Goal: Task Accomplishment & Management: Use online tool/utility

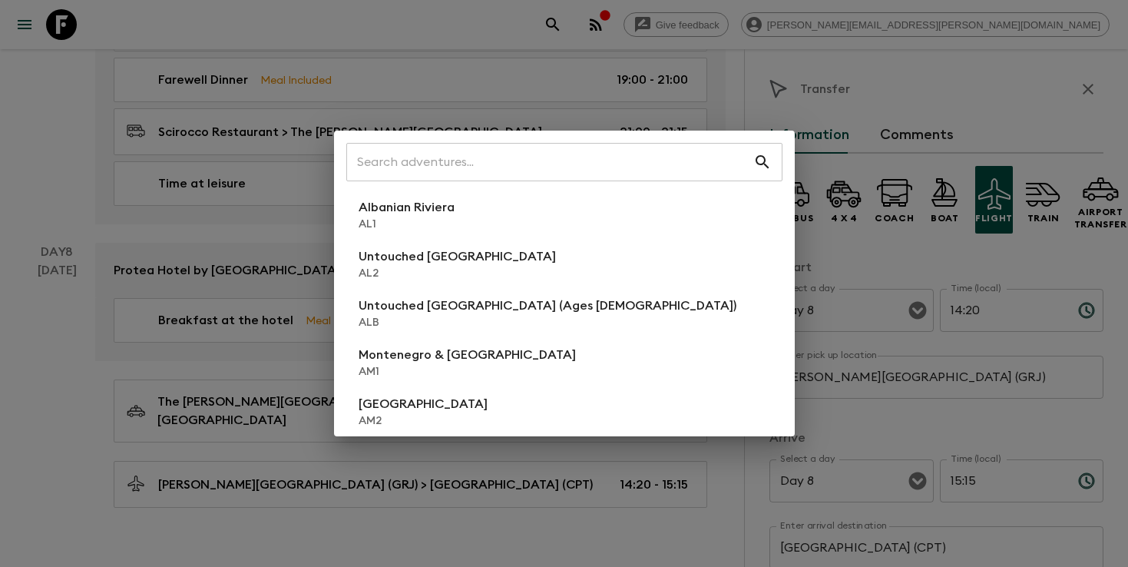
scroll to position [321, 0]
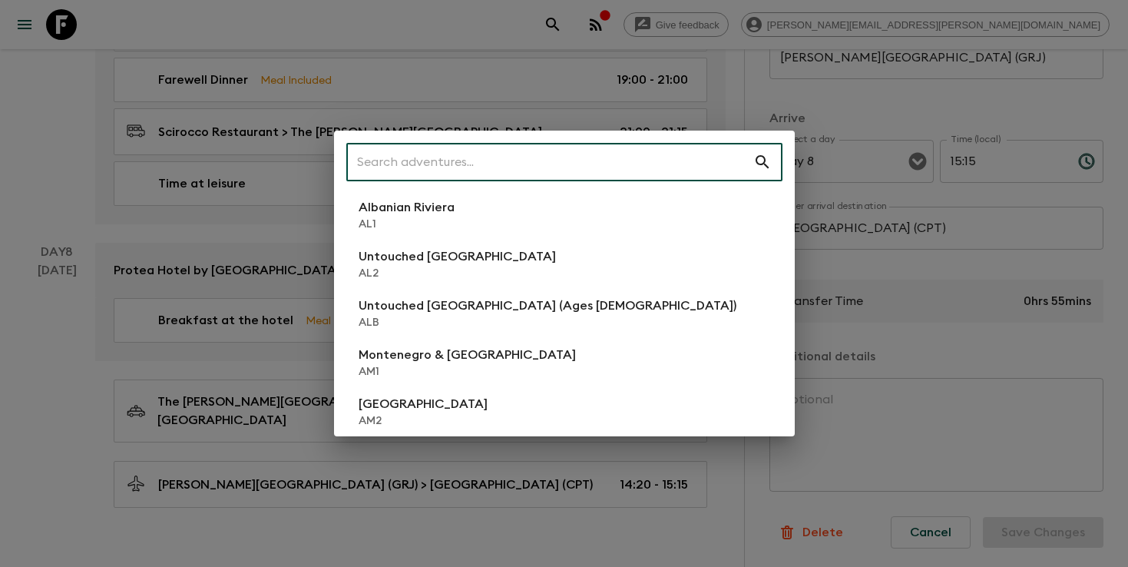
click at [626, 170] on input "text" at bounding box center [549, 162] width 407 height 43
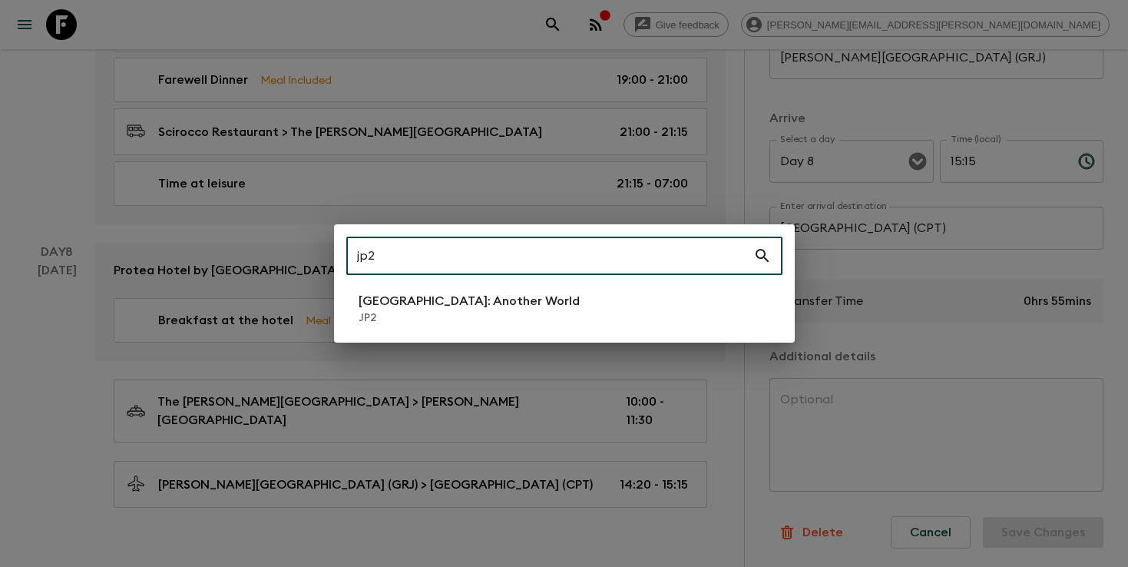
type input "jp2"
click at [355, 302] on li "[GEOGRAPHIC_DATA]: Another World JP2" at bounding box center [564, 308] width 436 height 43
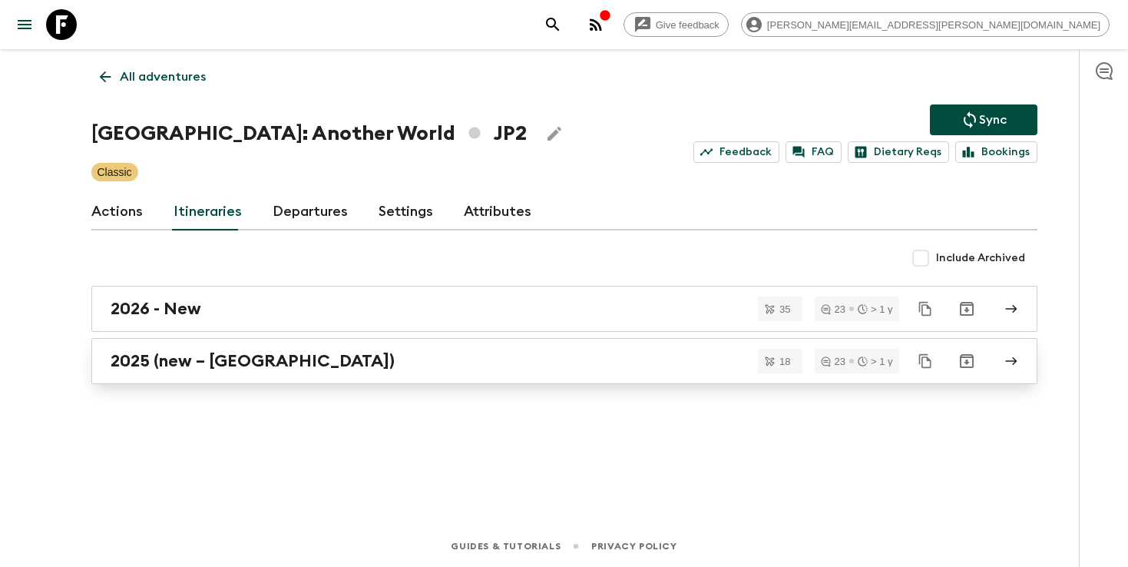
click at [144, 362] on h2 "2025 (new – [GEOGRAPHIC_DATA])" at bounding box center [253, 361] width 284 height 20
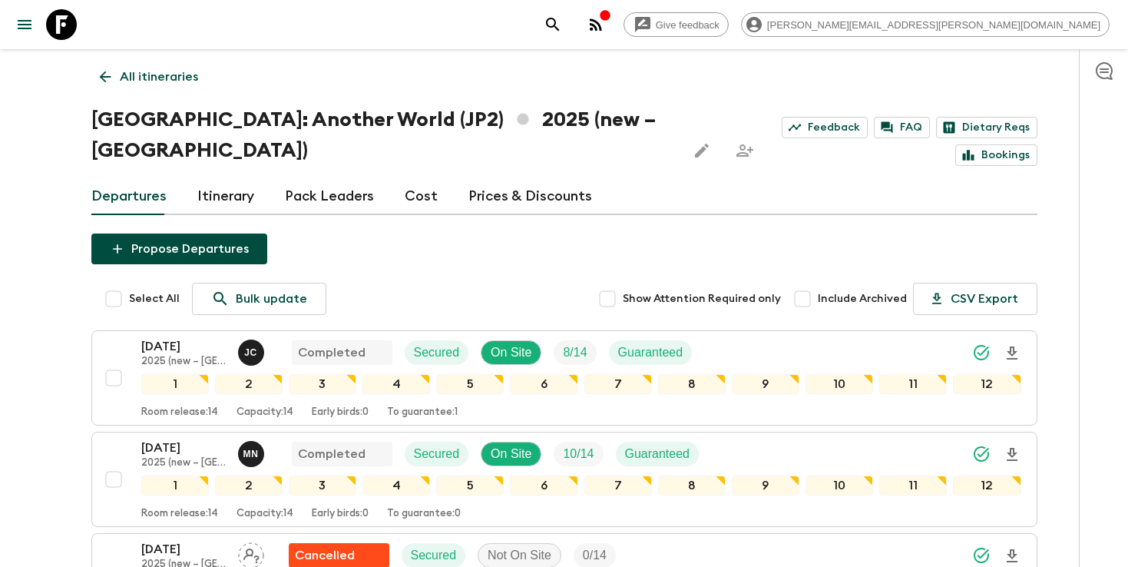
click at [562, 30] on icon "search adventures" at bounding box center [553, 24] width 18 height 18
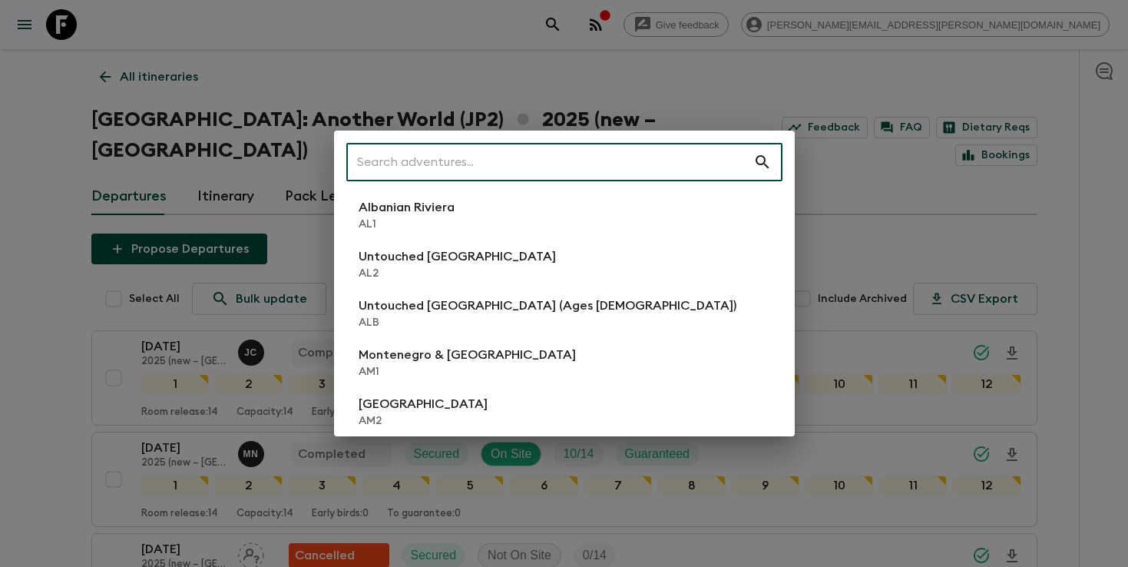
click at [543, 162] on input "text" at bounding box center [549, 162] width 407 height 43
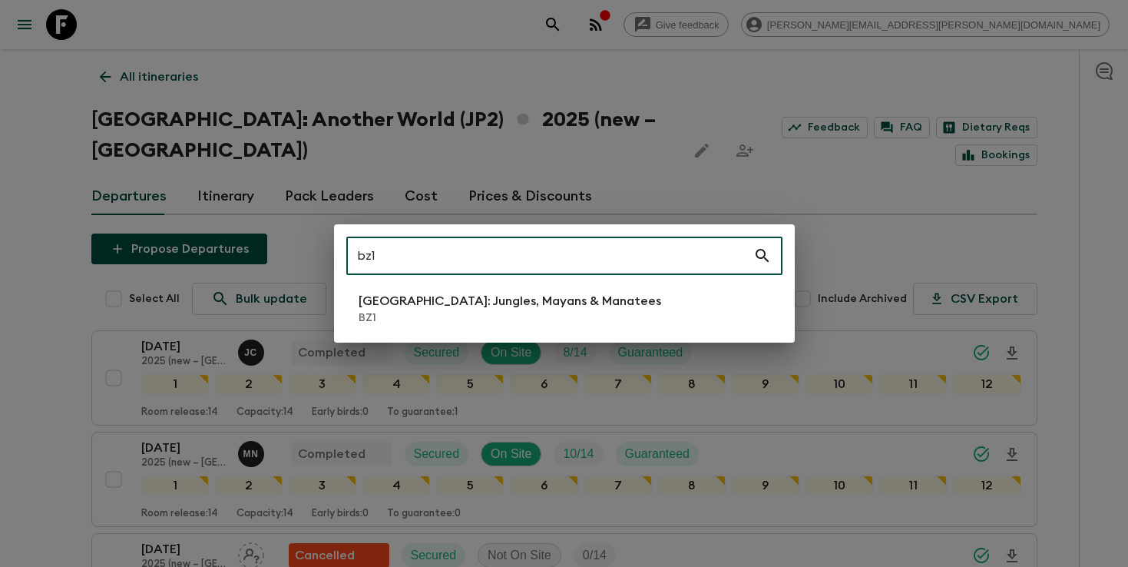
type input "bz1"
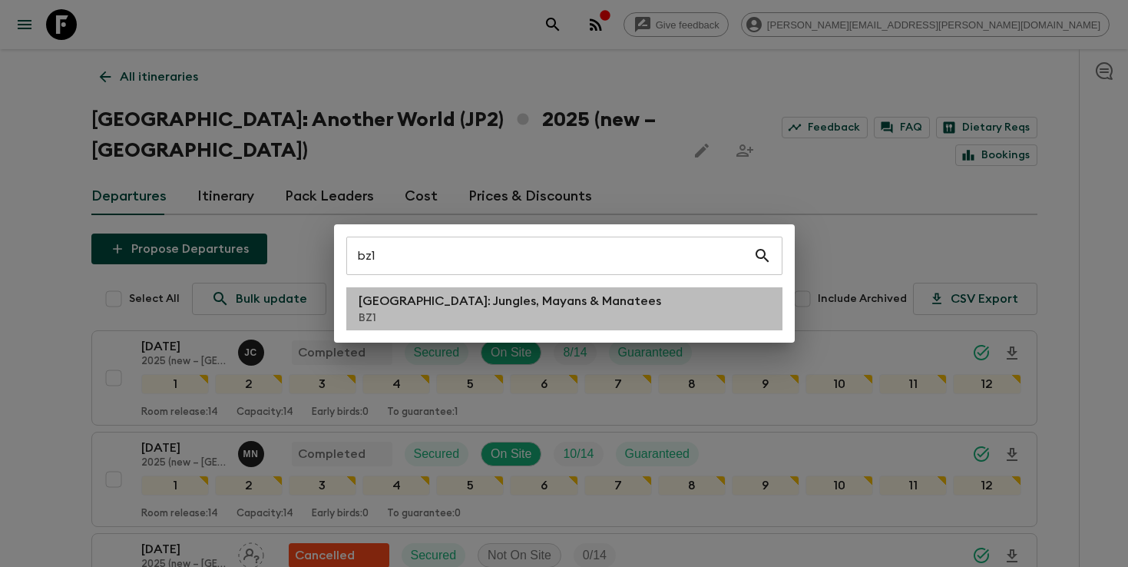
click at [449, 300] on p "[GEOGRAPHIC_DATA]: Jungles, Mayans & Manatees" at bounding box center [510, 301] width 303 height 18
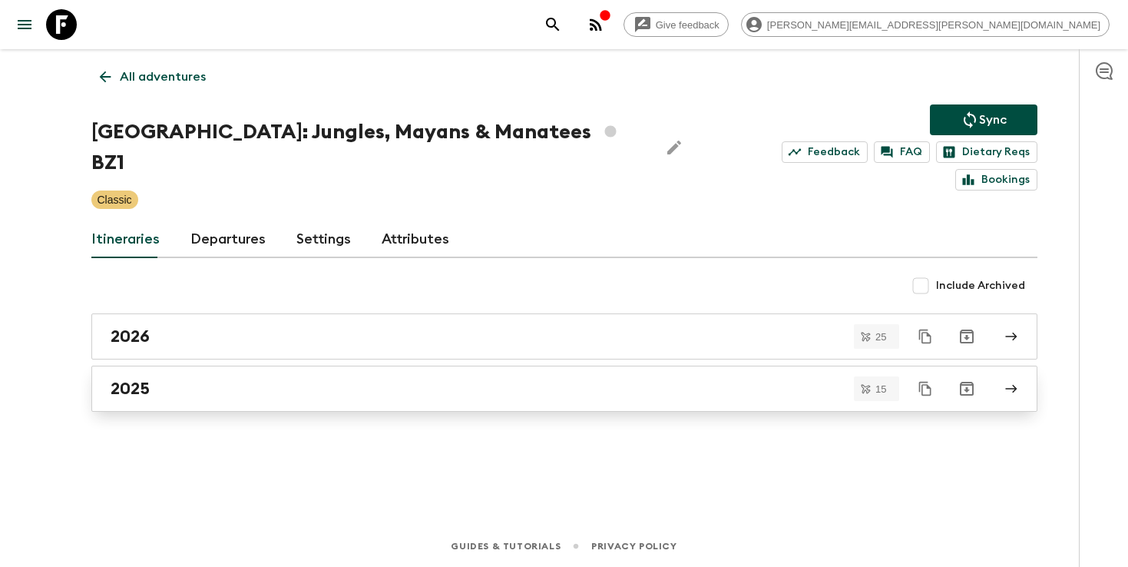
click at [129, 379] on h2 "2025" at bounding box center [130, 389] width 39 height 20
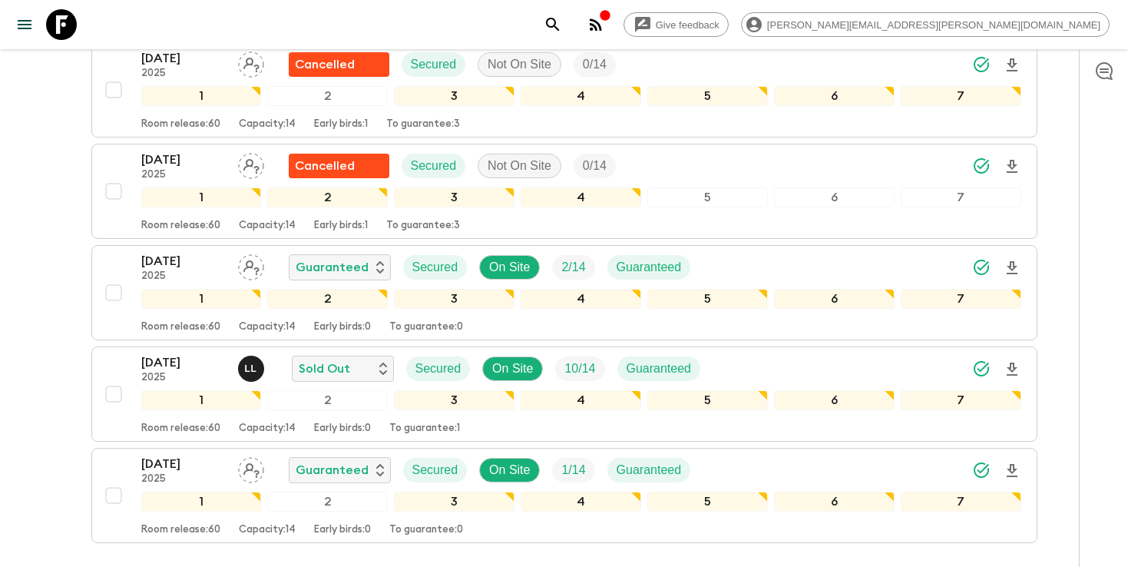
scroll to position [1312, 0]
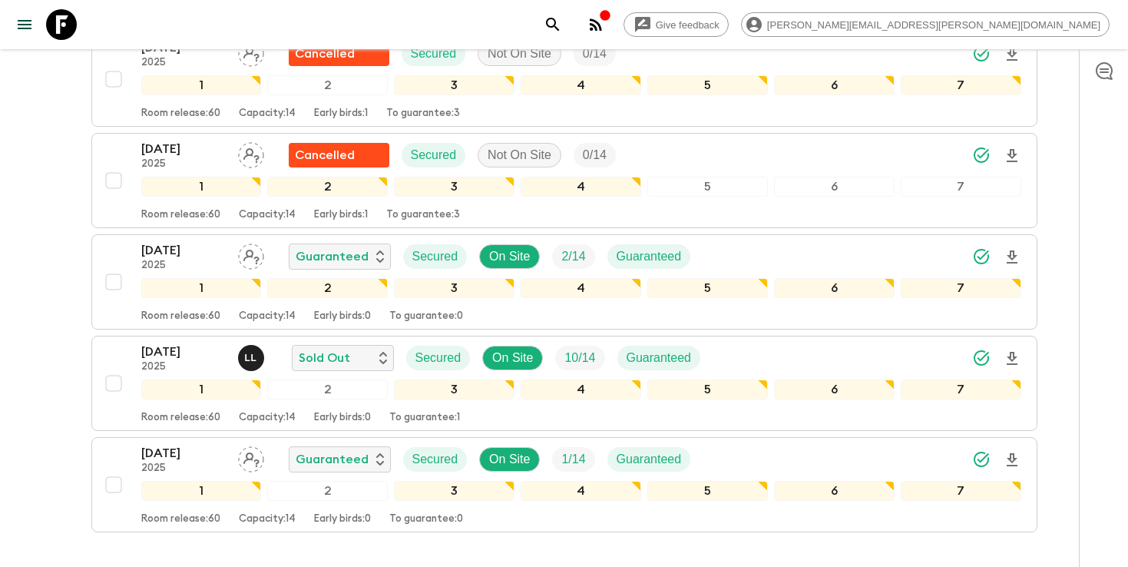
click at [562, 28] on icon "search adventures" at bounding box center [553, 24] width 18 height 18
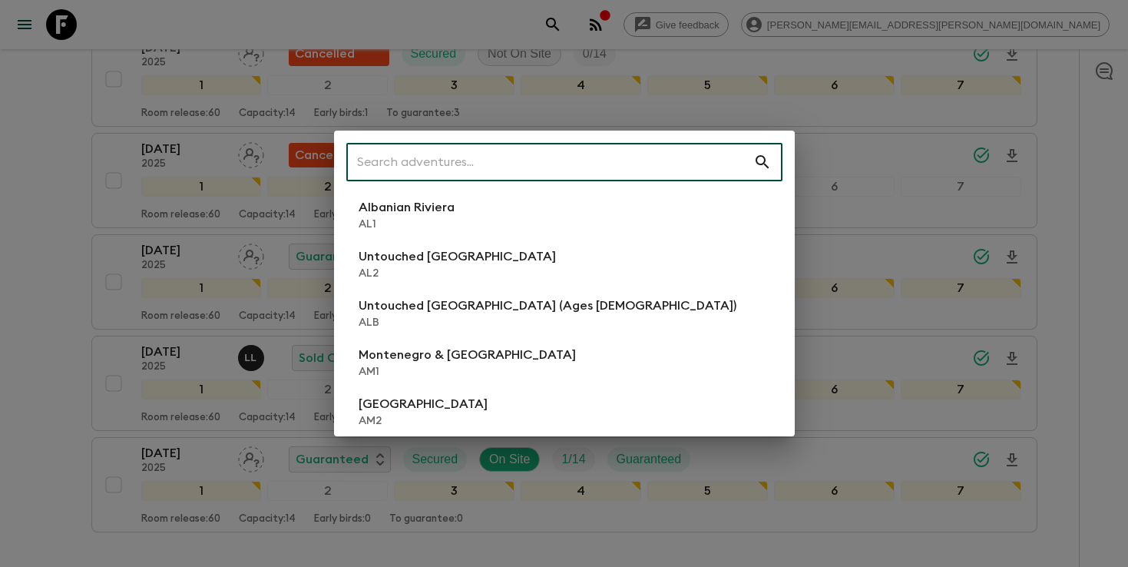
click at [659, 157] on input "text" at bounding box center [549, 162] width 407 height 43
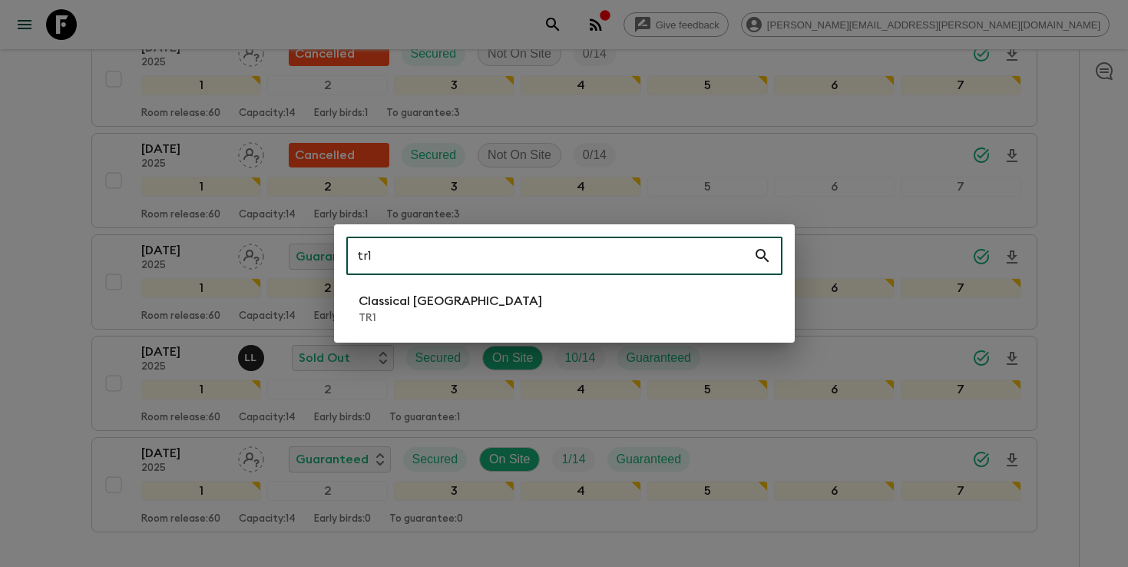
type input "tr1"
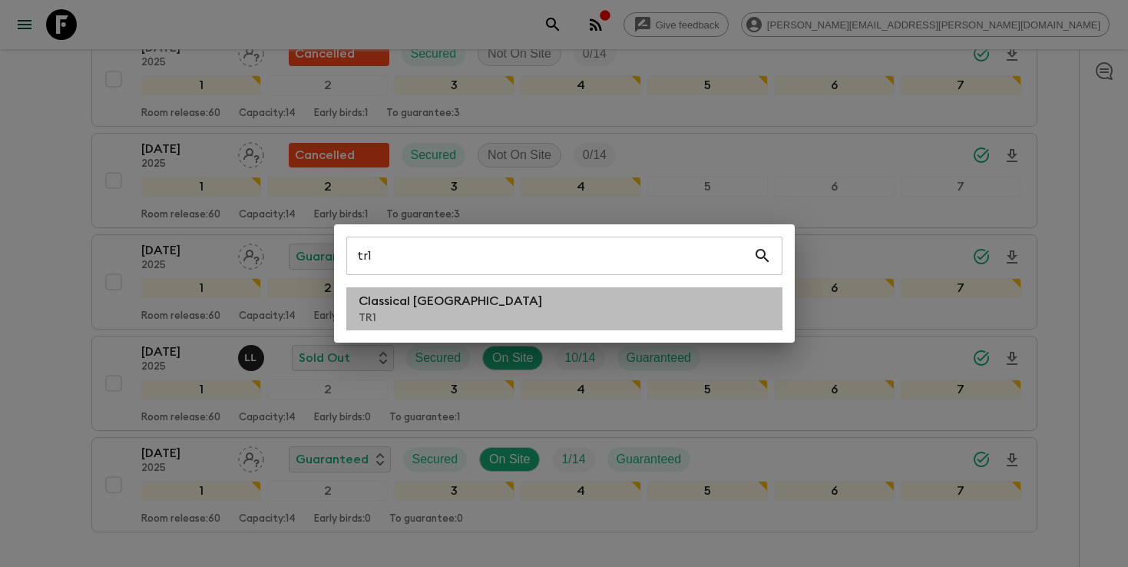
click at [469, 300] on li "Classical Türkiye TR1" at bounding box center [564, 308] width 436 height 43
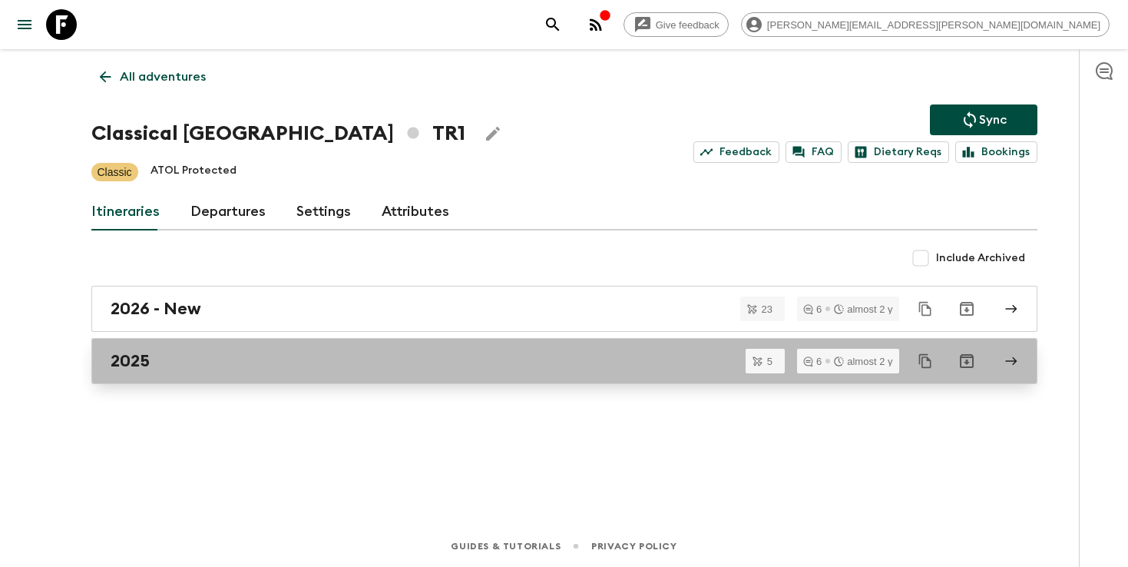
click at [144, 366] on h2 "2025" at bounding box center [130, 361] width 39 height 20
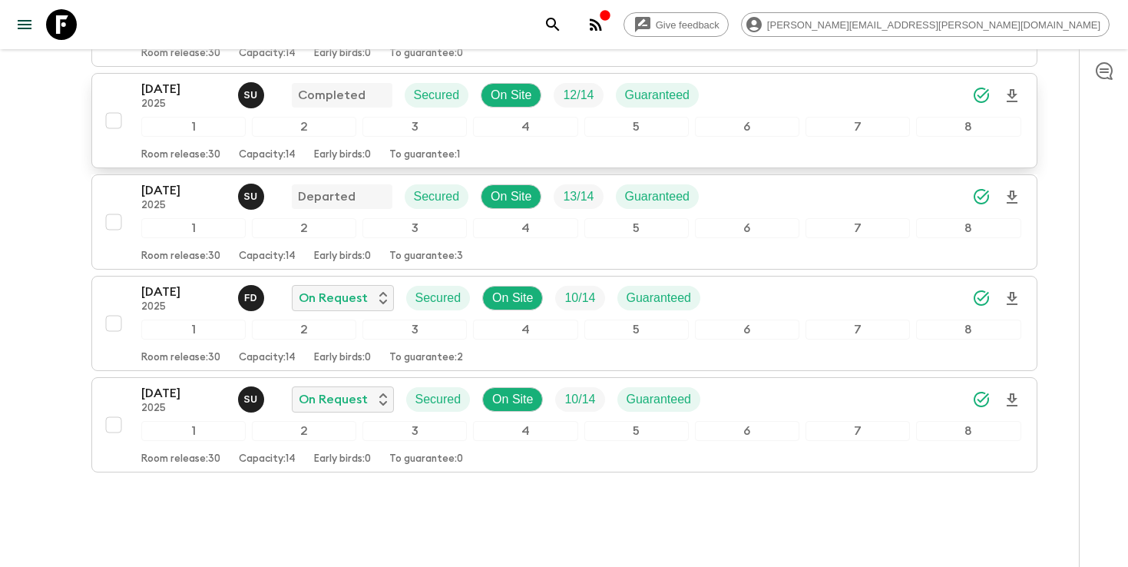
scroll to position [330, 0]
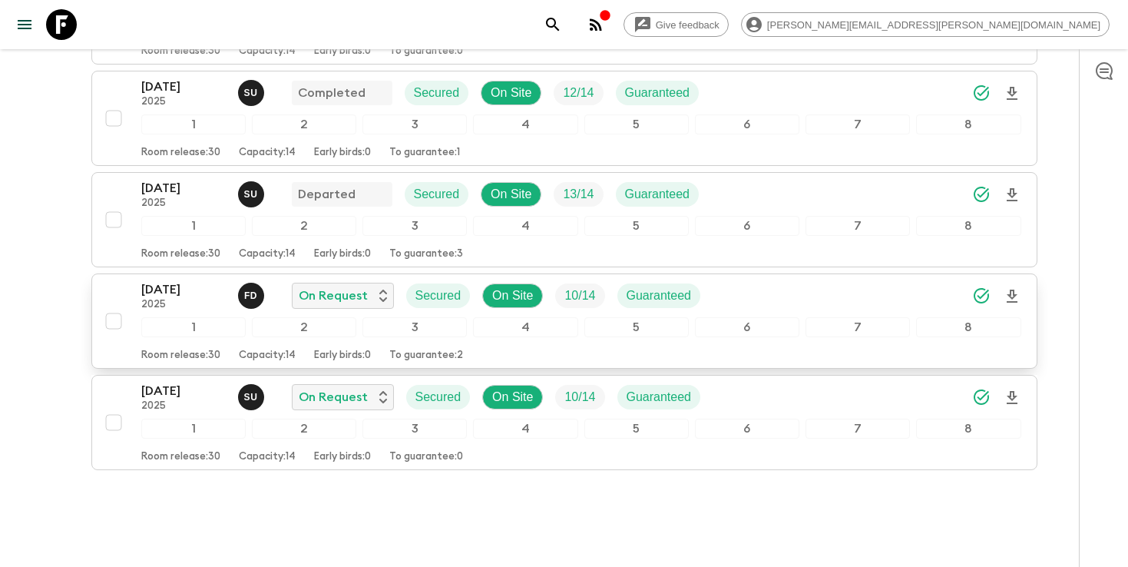
click at [770, 307] on div "[DATE] 2025 F D On Request Secured On Site 10 / 14 Guaranteed" at bounding box center [581, 295] width 880 height 31
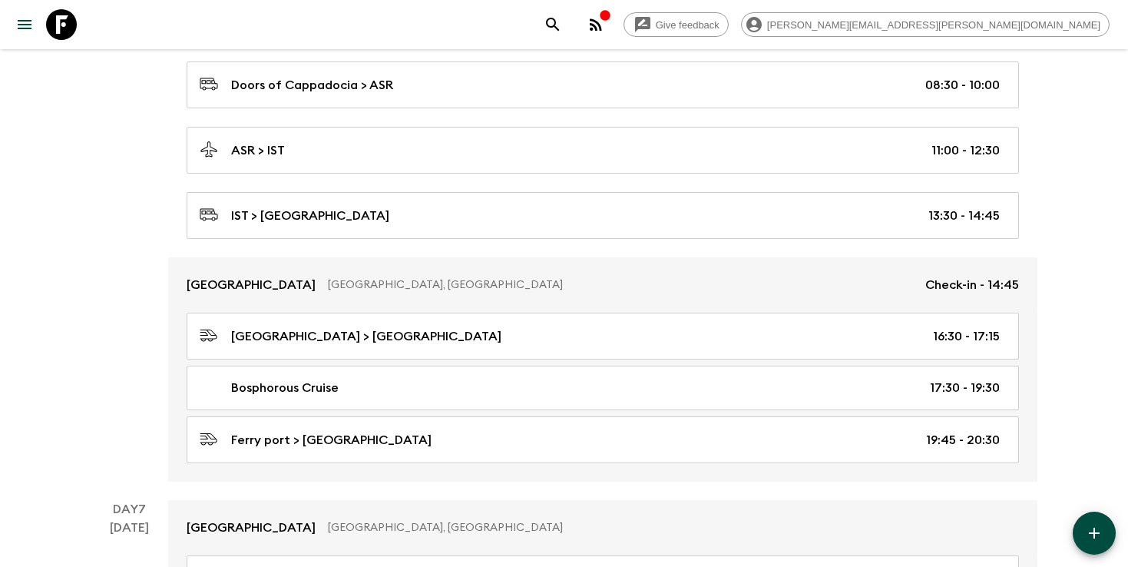
scroll to position [2574, 0]
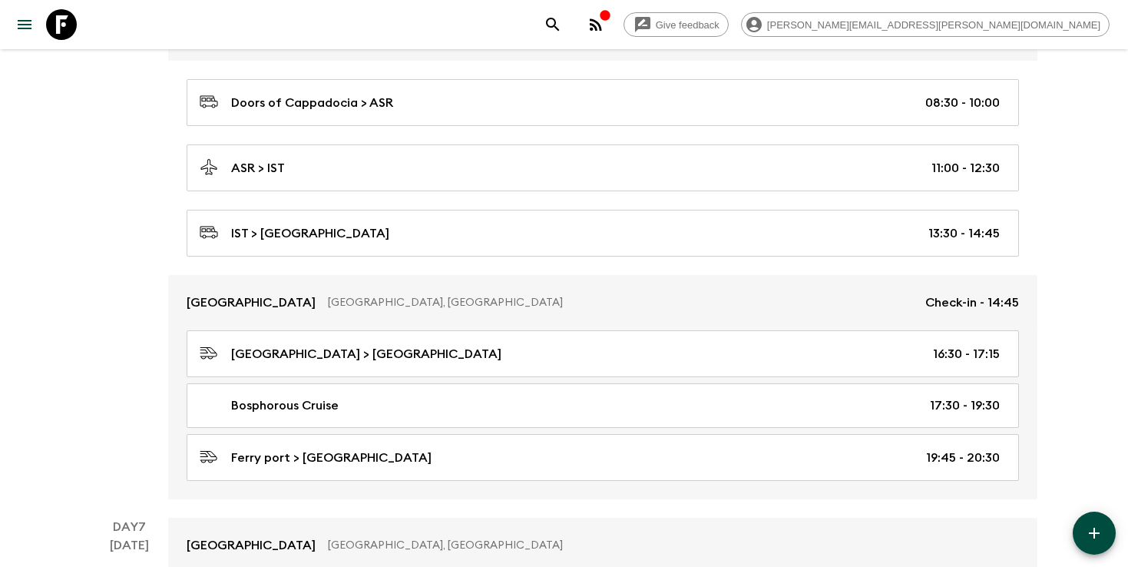
click at [562, 18] on icon "search adventures" at bounding box center [553, 24] width 18 height 18
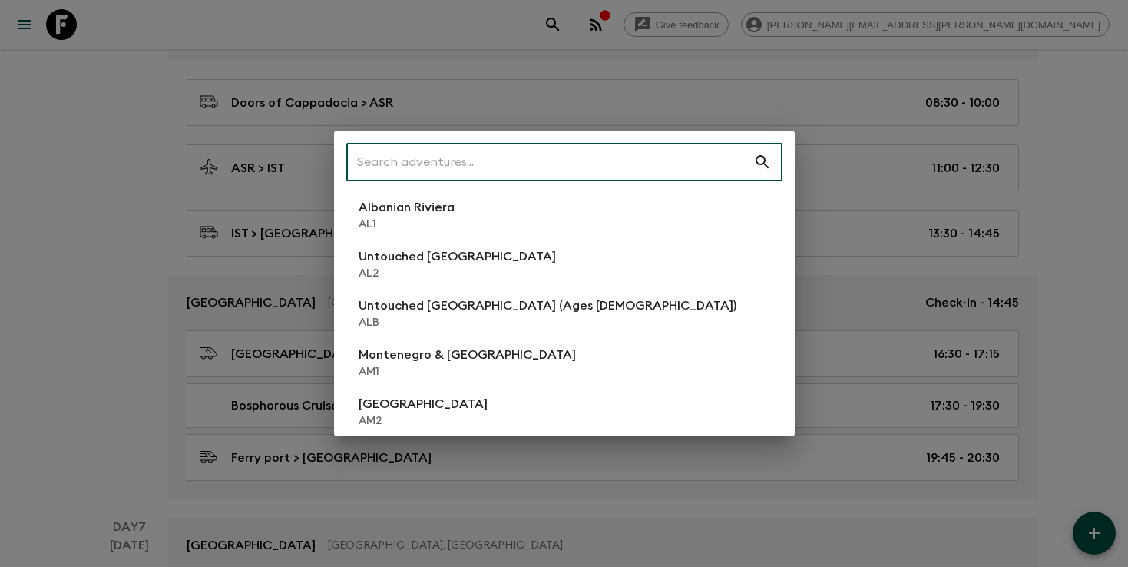
click at [646, 164] on input "text" at bounding box center [549, 162] width 407 height 43
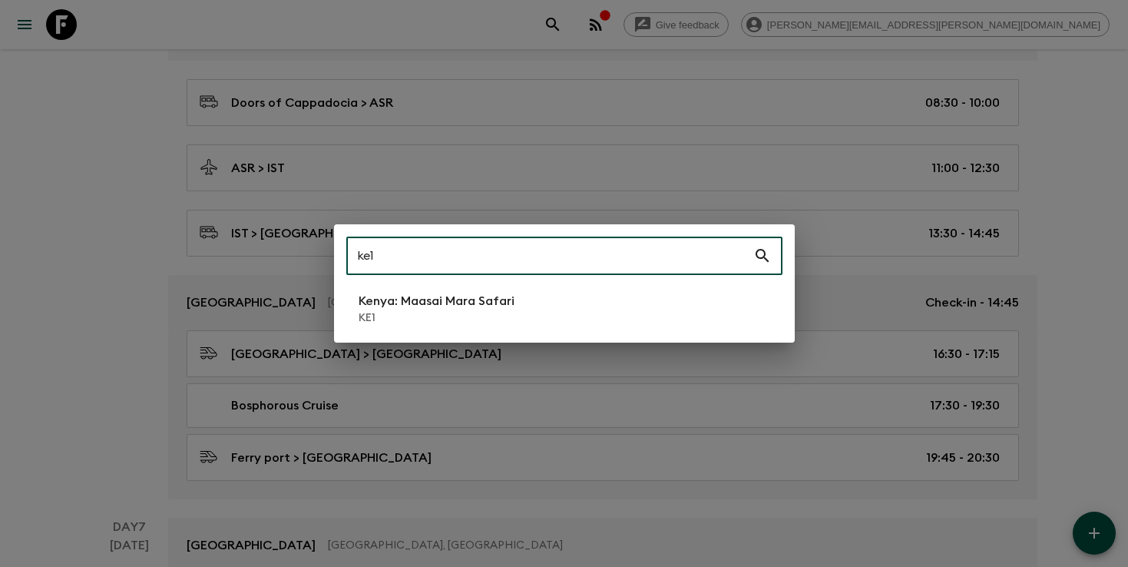
type input "ke1"
drag, startPoint x: 475, startPoint y: 309, endPoint x: 758, endPoint y: 492, distance: 336.6
click at [475, 310] on p "Kenya: Maasai Mara Safari" at bounding box center [437, 301] width 156 height 18
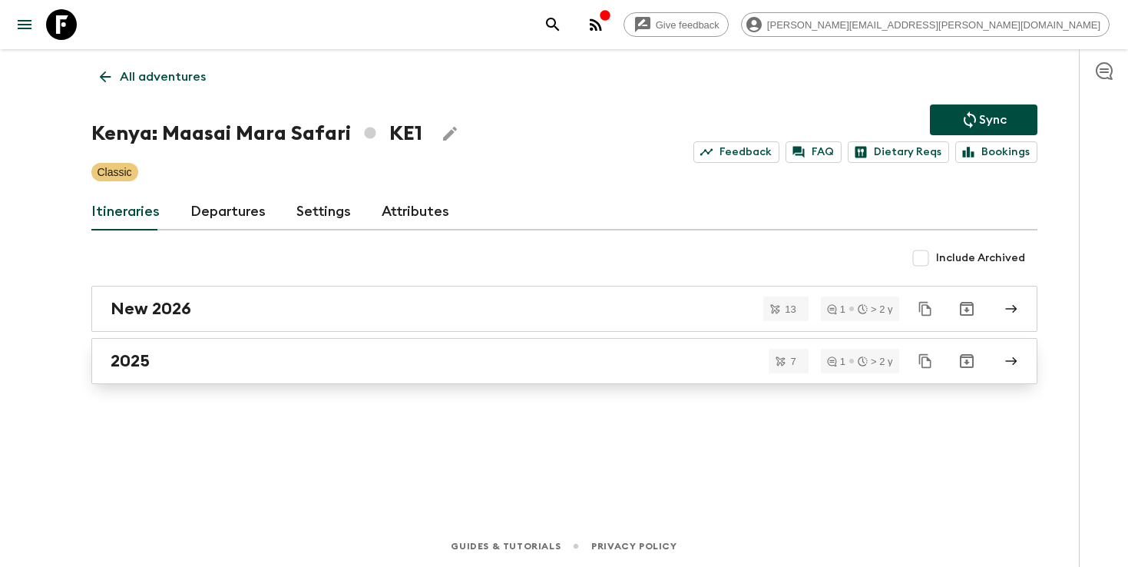
click at [303, 357] on div "2025" at bounding box center [550, 361] width 879 height 20
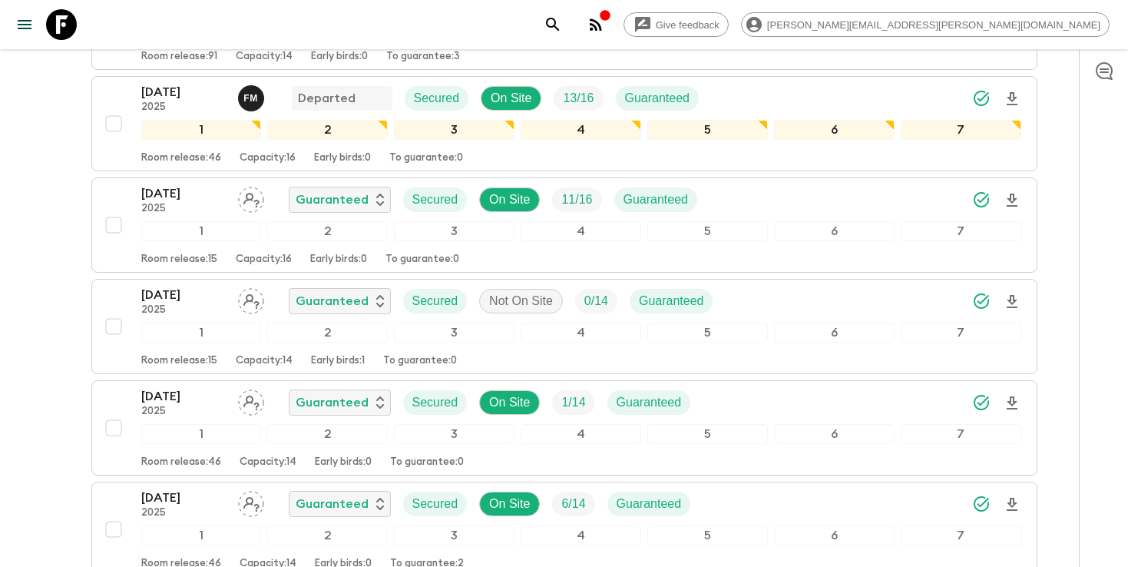
scroll to position [455, 0]
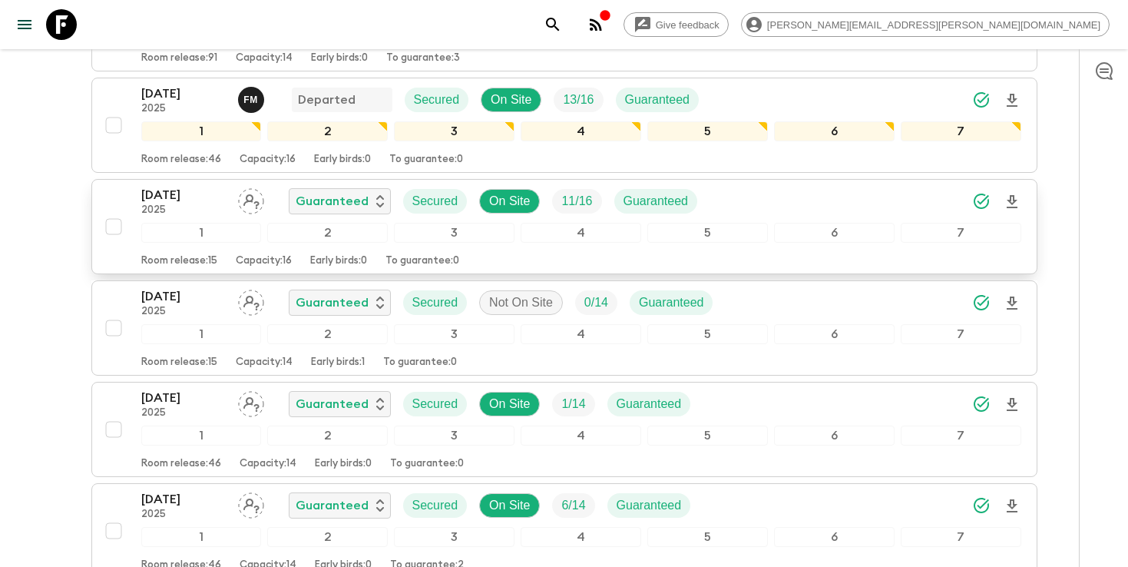
click at [1016, 193] on icon "Download Onboarding" at bounding box center [1012, 202] width 18 height 18
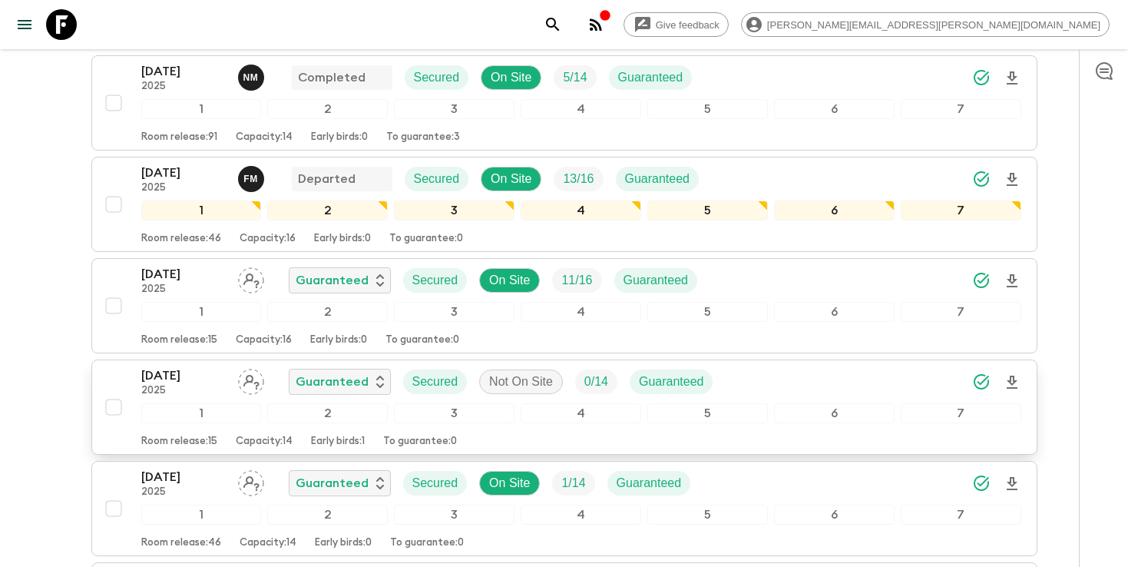
scroll to position [375, 0]
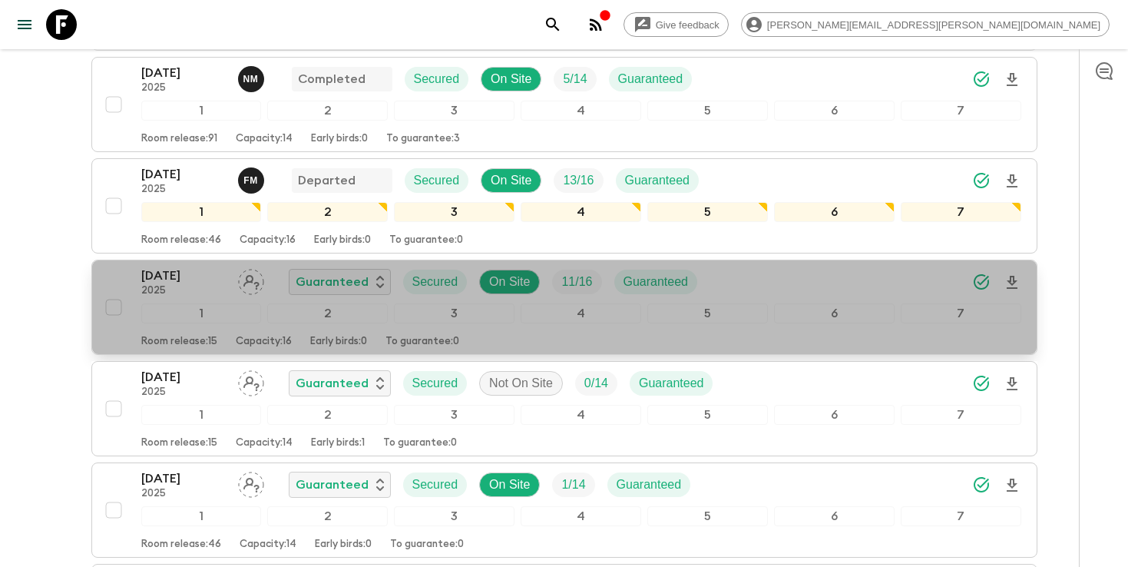
click at [853, 266] on div "[DATE] 2025 Guaranteed Secured On Site 11 / 16 Guaranteed" at bounding box center [581, 281] width 880 height 31
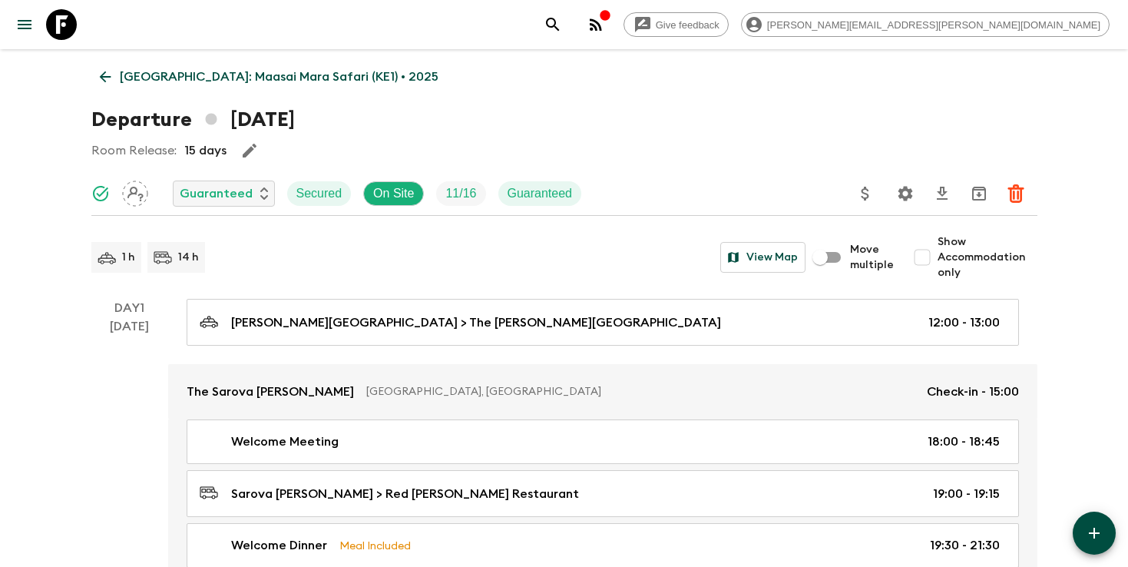
click at [562, 26] on icon "search adventures" at bounding box center [553, 24] width 18 height 18
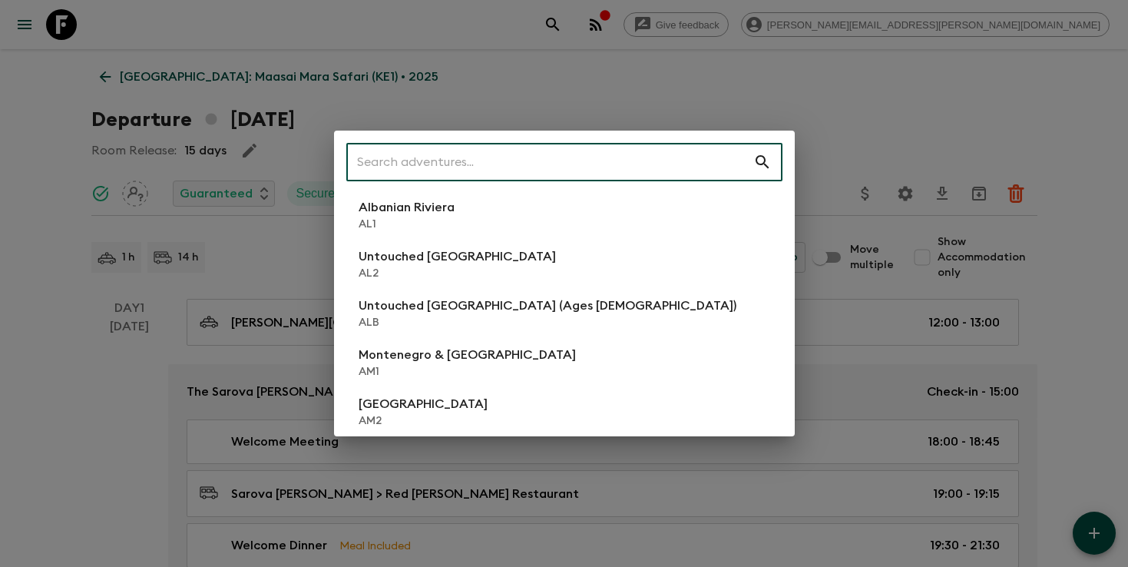
click at [607, 164] on input "text" at bounding box center [549, 162] width 407 height 43
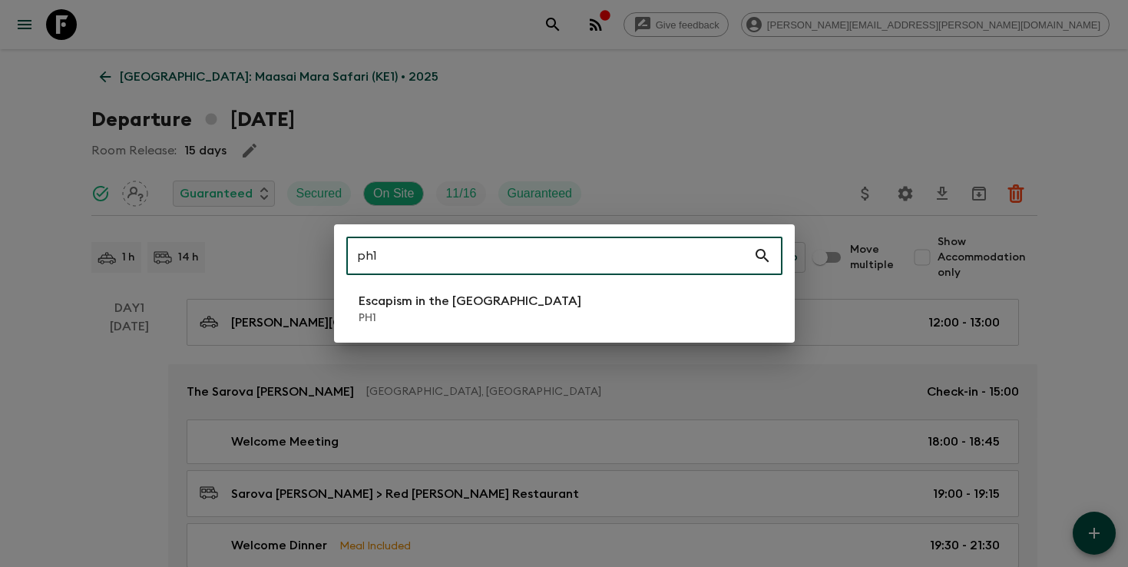
type input "ph1"
click at [498, 306] on p "Escapism in the [GEOGRAPHIC_DATA]" at bounding box center [470, 301] width 223 height 18
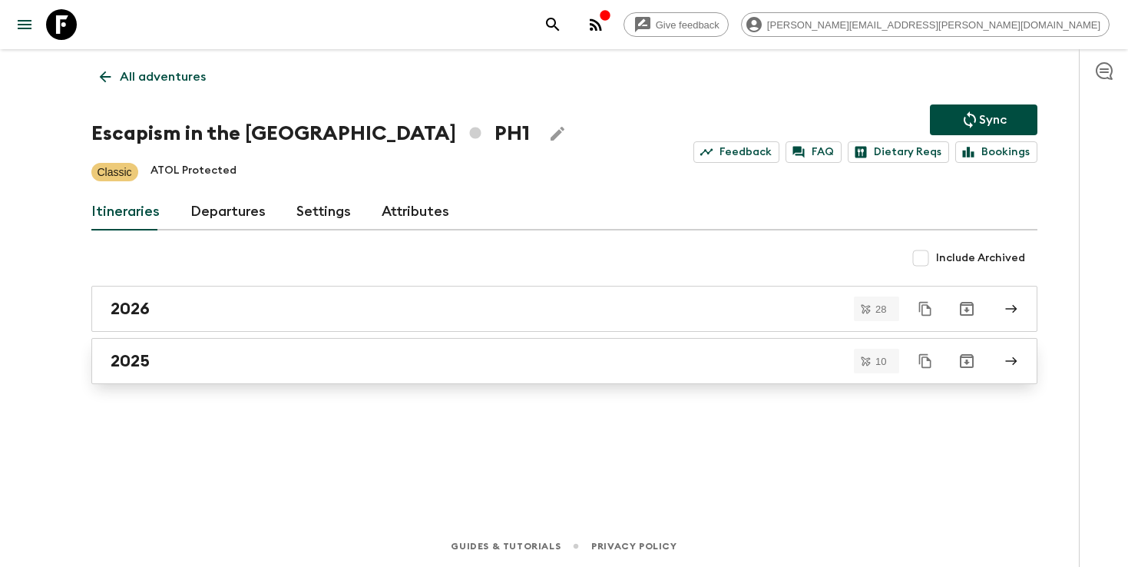
click at [108, 360] on link "2025" at bounding box center [564, 361] width 946 height 46
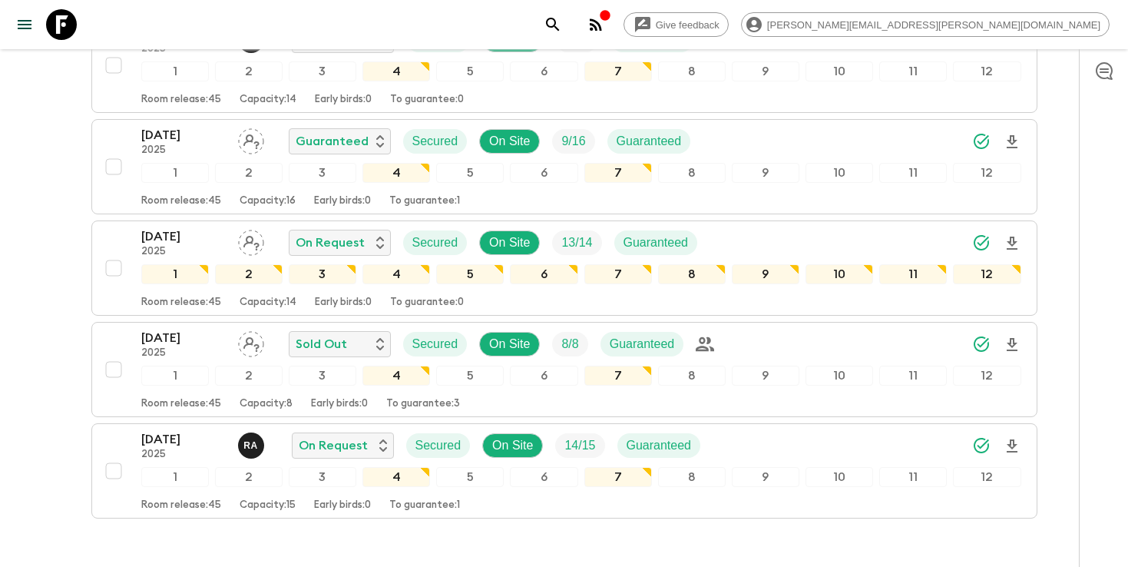
scroll to position [788, 0]
click at [562, 22] on icon "search adventures" at bounding box center [553, 24] width 18 height 18
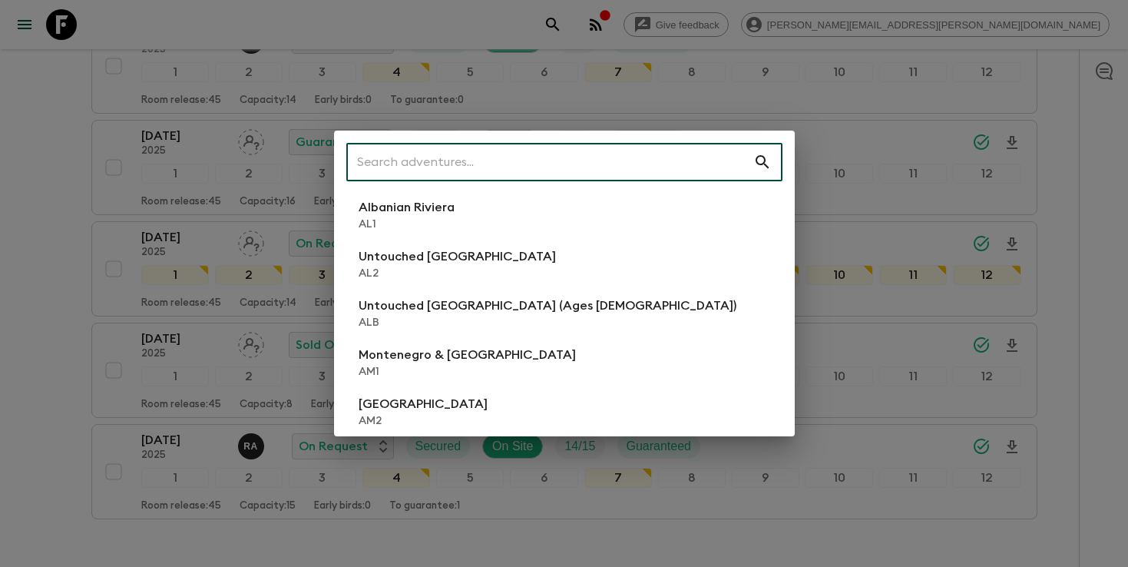
click at [645, 151] on input "text" at bounding box center [549, 162] width 407 height 43
click at [561, 160] on input "text" at bounding box center [549, 162] width 407 height 43
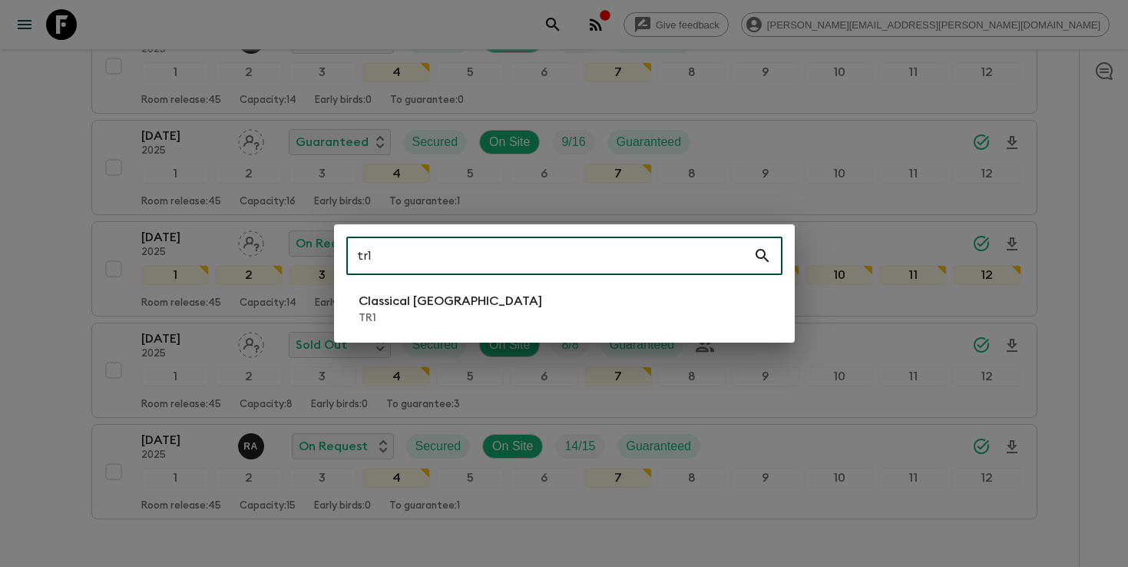
type input "tr1"
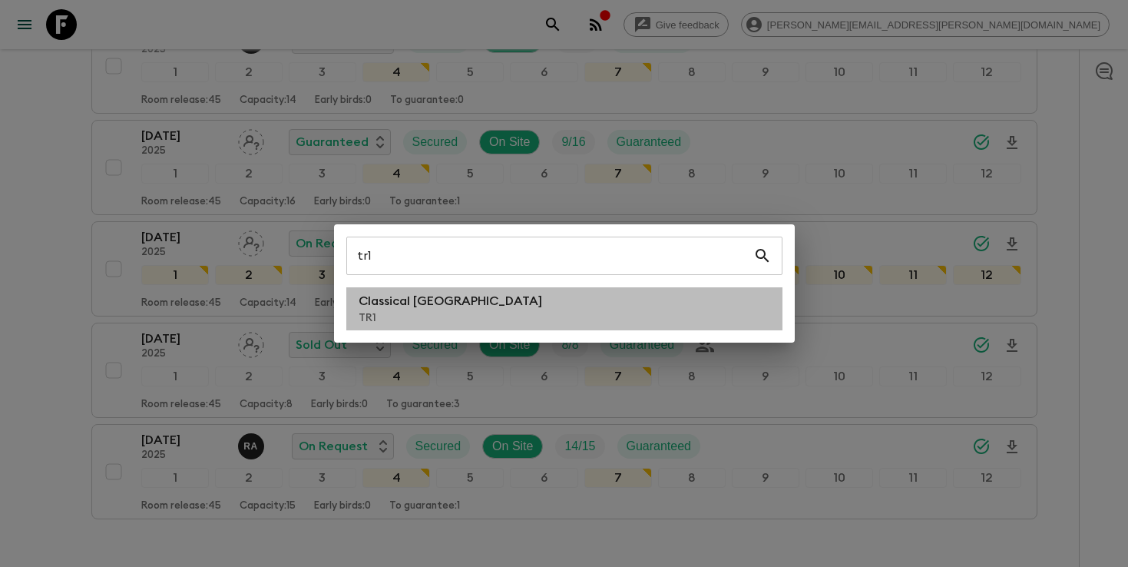
click at [431, 313] on p "TR1" at bounding box center [451, 317] width 184 height 15
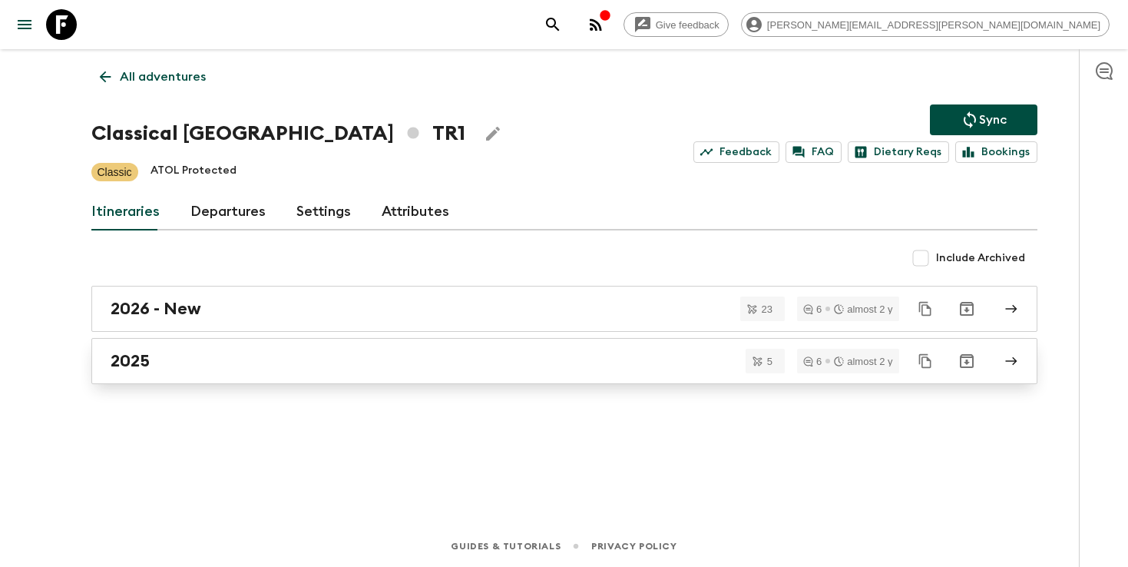
click at [420, 353] on div "2025" at bounding box center [550, 361] width 879 height 20
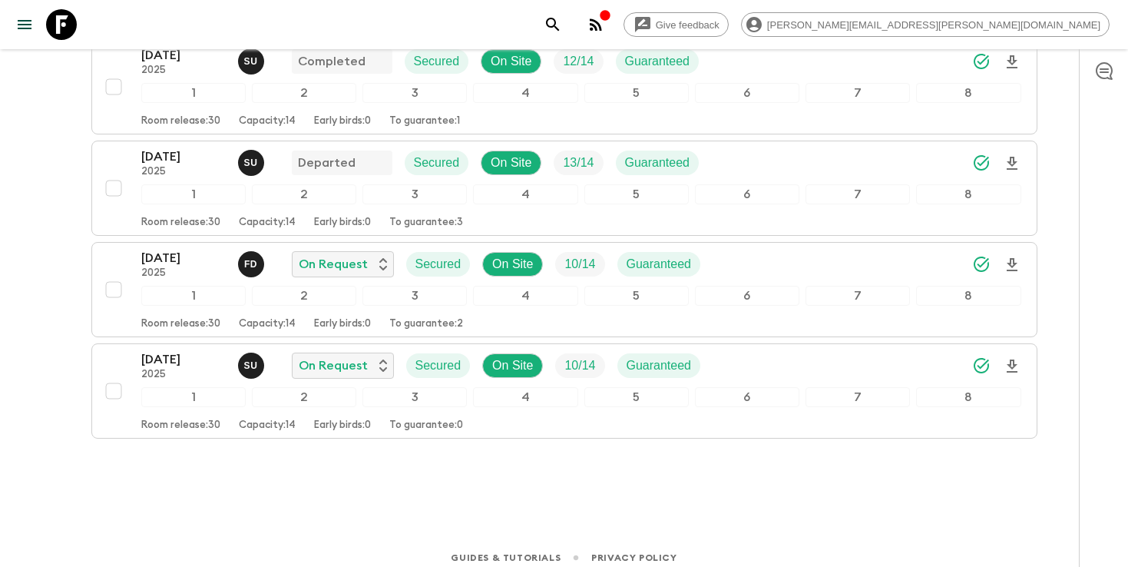
scroll to position [373, 0]
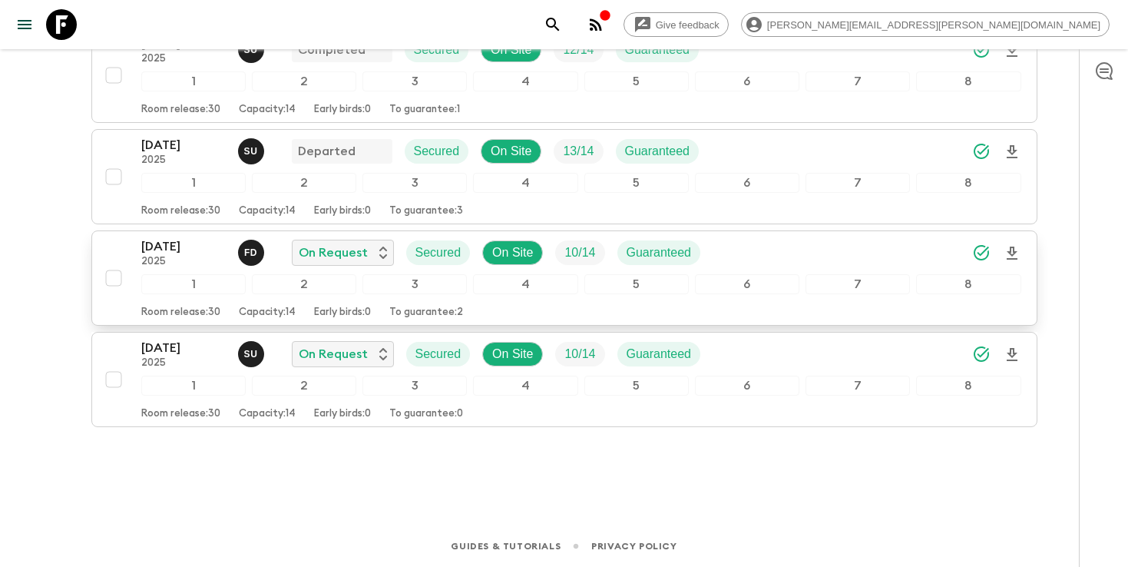
click at [886, 253] on div "[DATE] 2025 F D On Request Secured On Site 10 / 14 Guaranteed" at bounding box center [581, 252] width 880 height 31
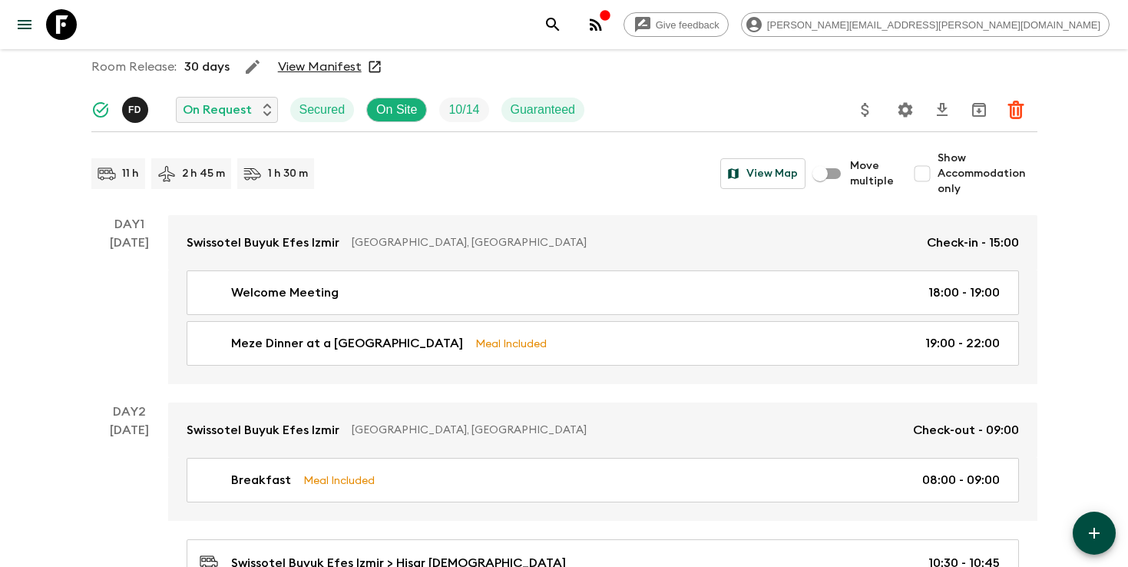
scroll to position [87, 0]
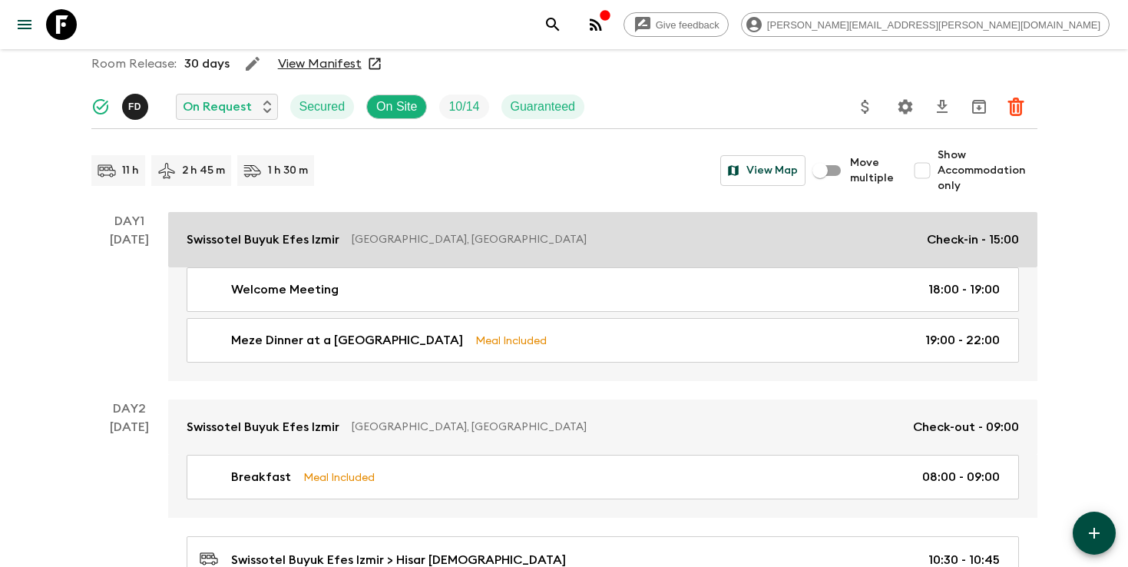
click at [229, 241] on p "Swissotel Buyuk Efes Izmir" at bounding box center [263, 239] width 153 height 18
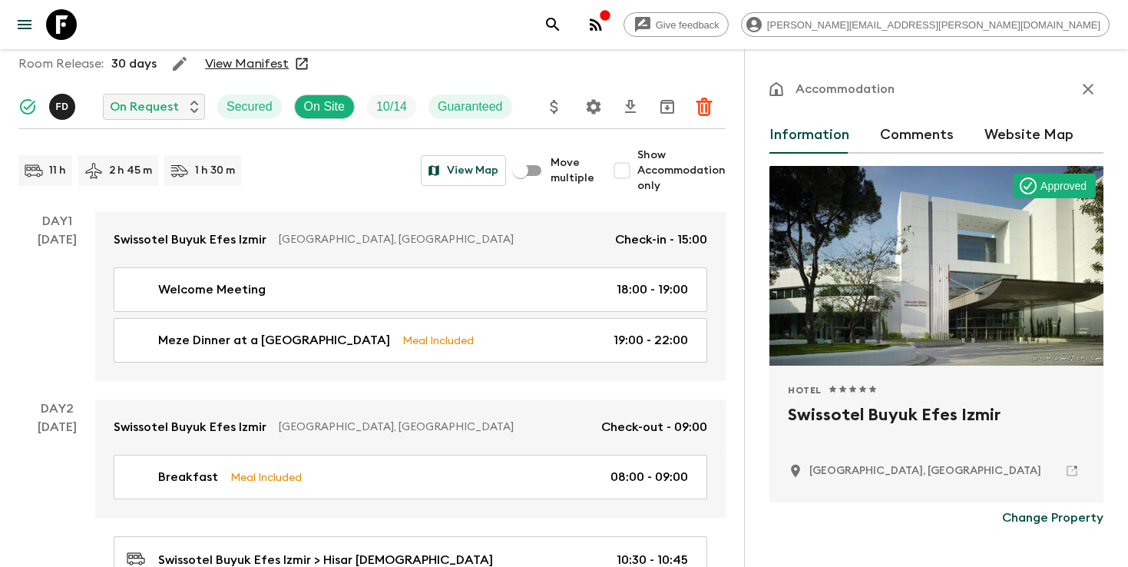
click at [900, 416] on h2 "Swissotel Buyuk Efes Izmir" at bounding box center [936, 426] width 297 height 49
copy div "Swissotel Buyuk Efes Izmir"
click at [562, 25] on icon "search adventures" at bounding box center [553, 24] width 18 height 18
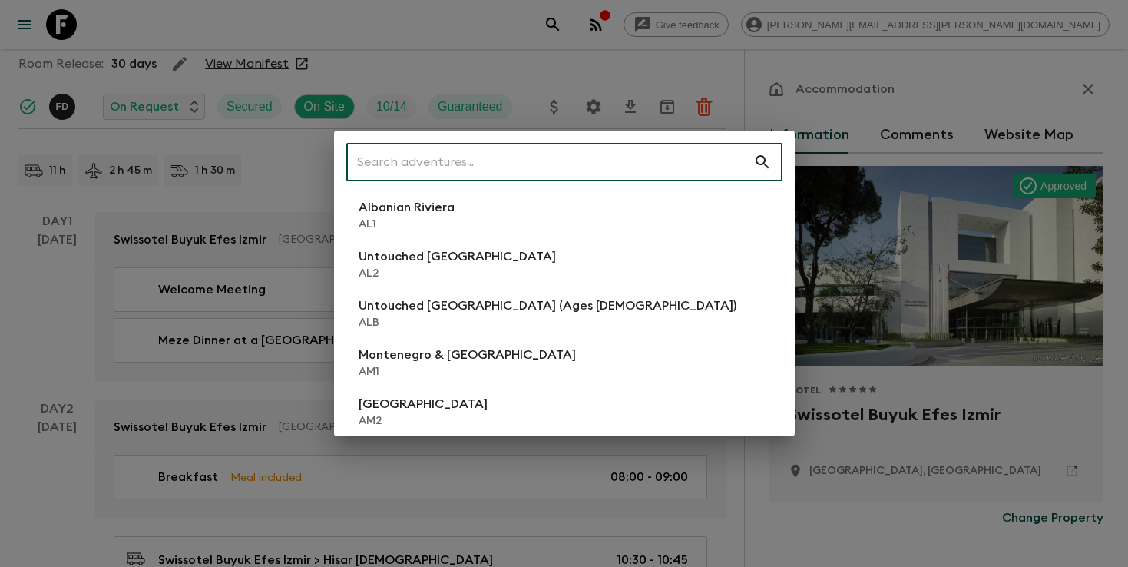
click at [627, 159] on input "text" at bounding box center [549, 162] width 407 height 43
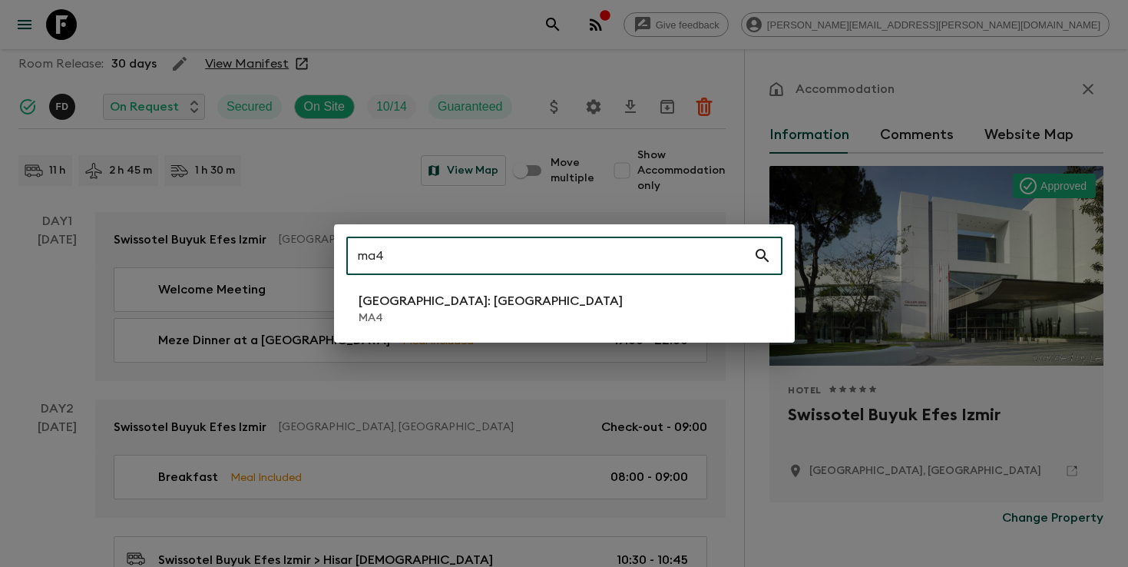
type input "ma4"
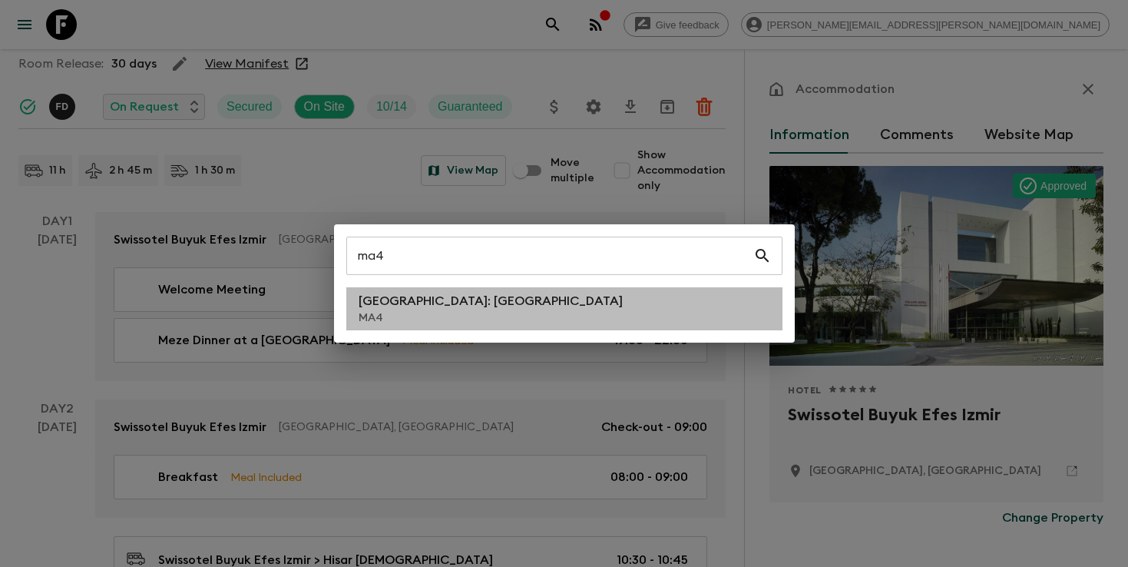
click at [489, 303] on li "[GEOGRAPHIC_DATA]: [GEOGRAPHIC_DATA] MA4" at bounding box center [564, 308] width 436 height 43
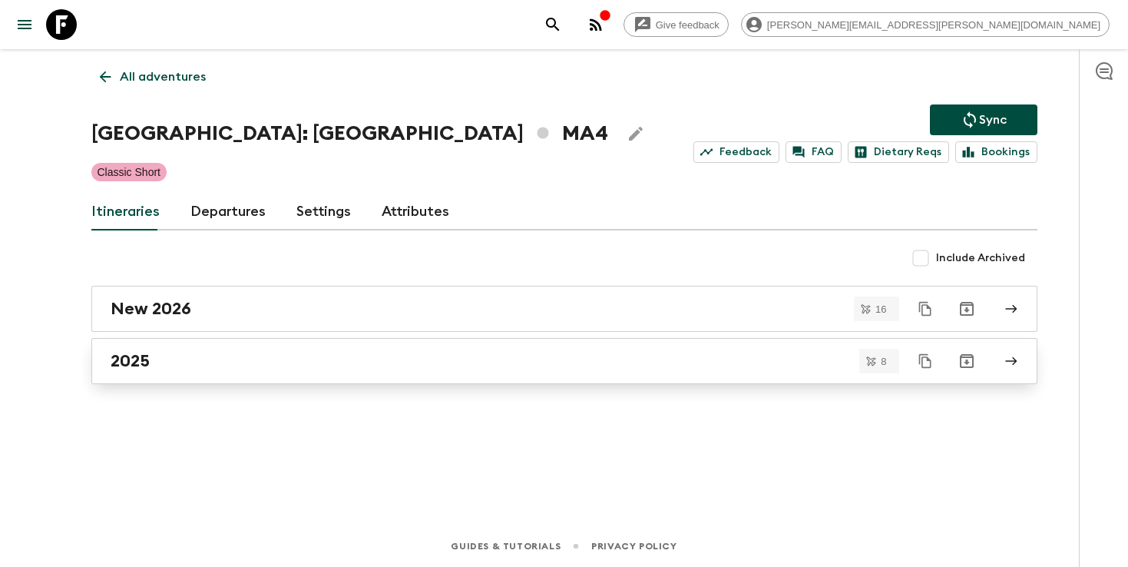
click at [176, 367] on div "2025" at bounding box center [550, 361] width 879 height 20
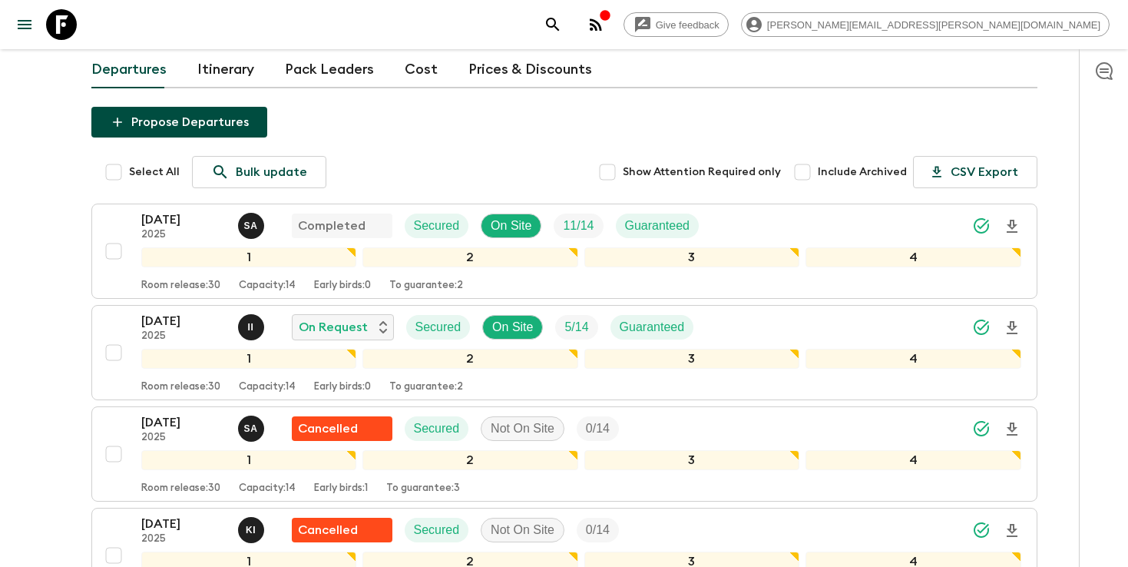
scroll to position [180, 0]
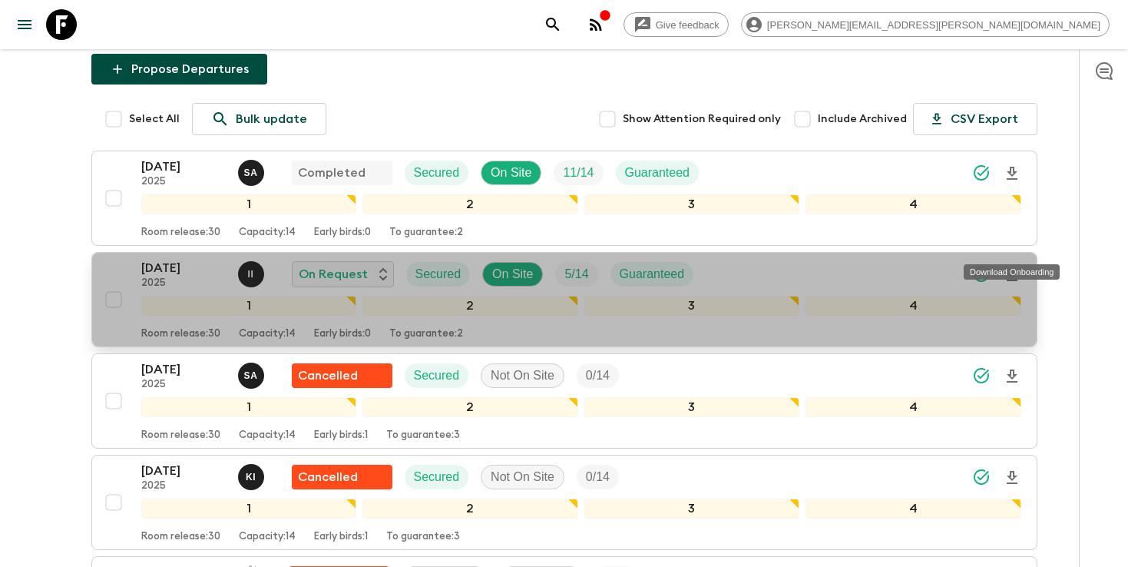
click at [1008, 266] on icon "Download Onboarding" at bounding box center [1012, 275] width 18 height 18
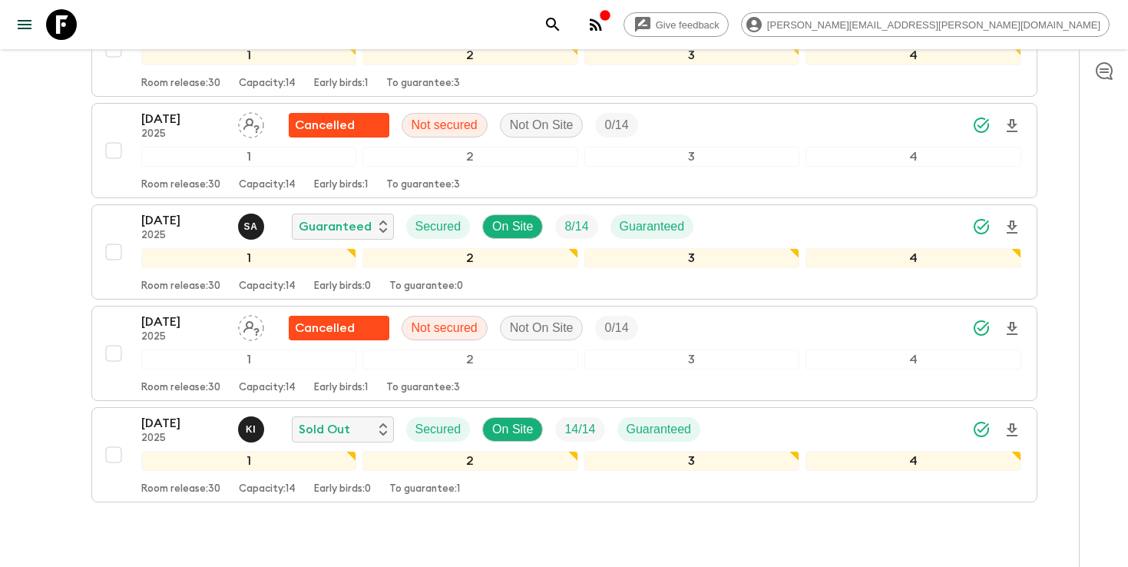
scroll to position [677, 0]
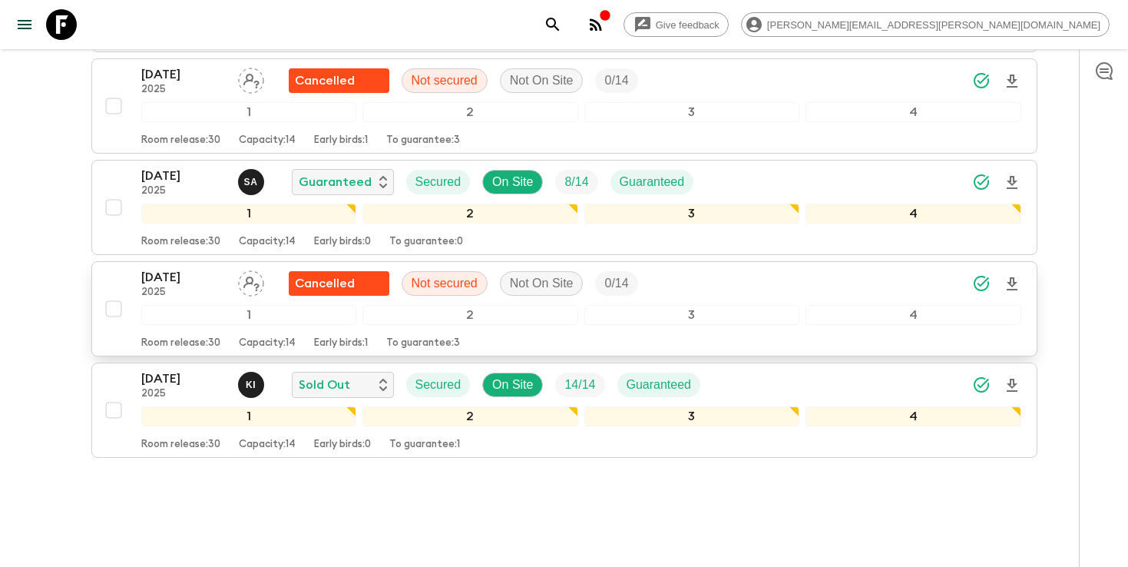
click at [115, 293] on input "checkbox" at bounding box center [113, 308] width 31 height 31
checkbox input "true"
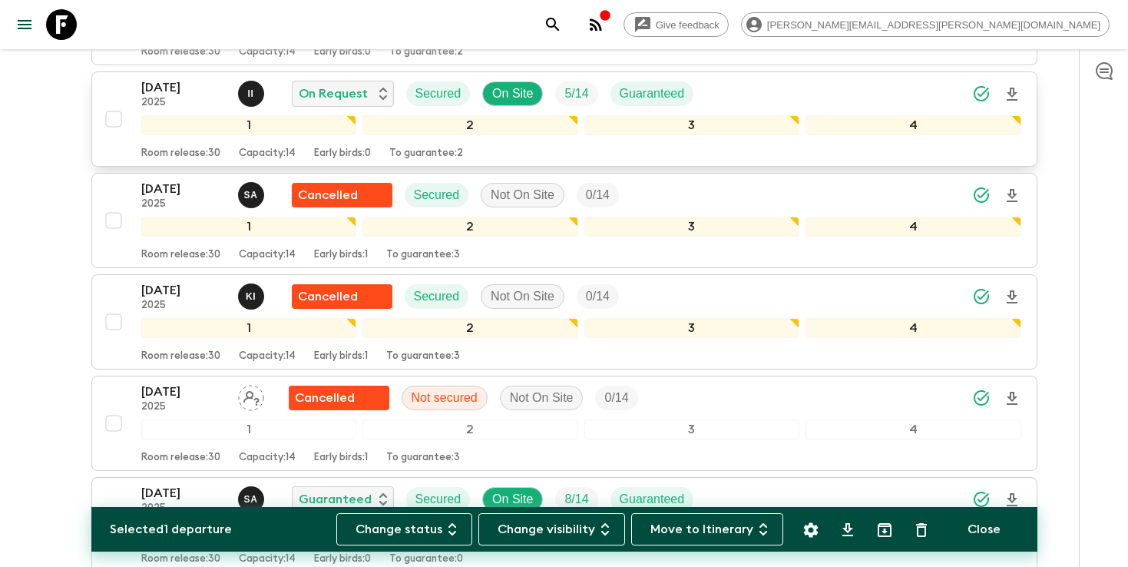
scroll to position [355, 0]
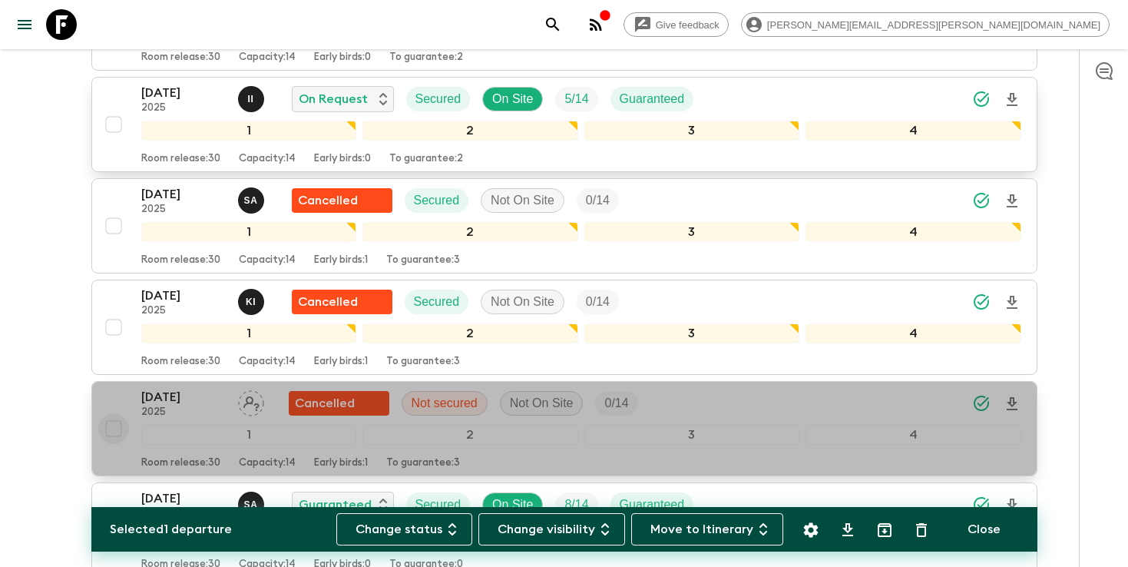
click at [109, 413] on input "checkbox" at bounding box center [113, 428] width 31 height 31
checkbox input "true"
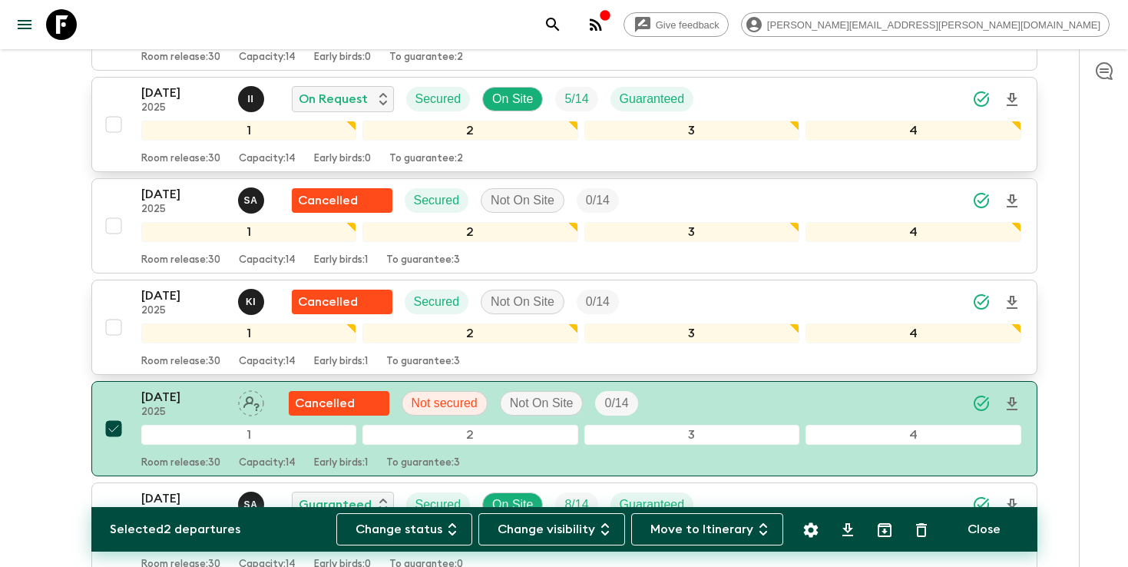
click at [109, 312] on input "checkbox" at bounding box center [113, 327] width 31 height 31
checkbox input "true"
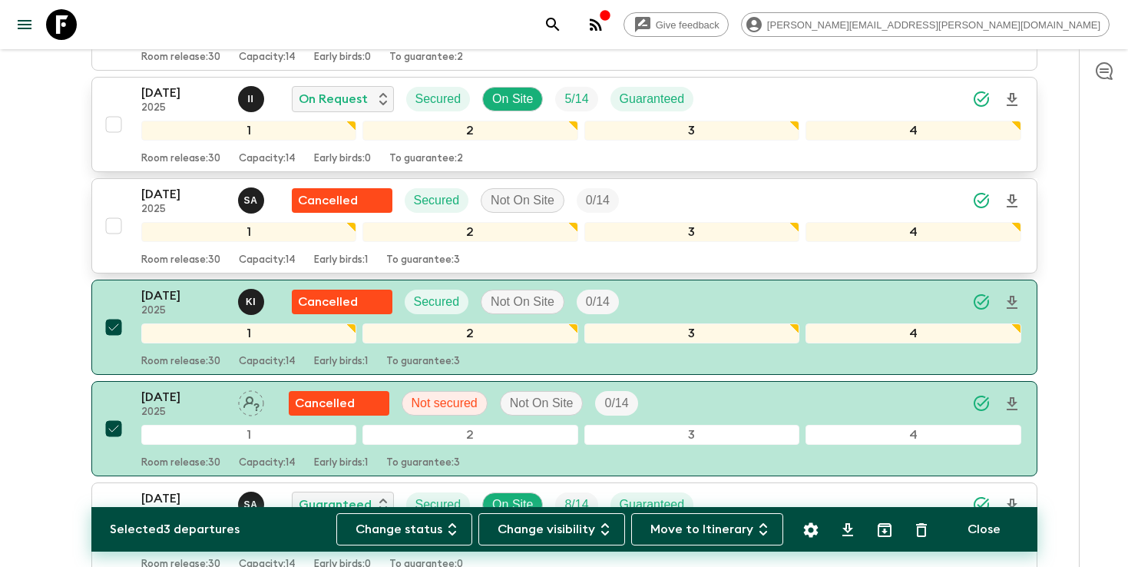
click at [114, 210] on input "checkbox" at bounding box center [113, 225] width 31 height 31
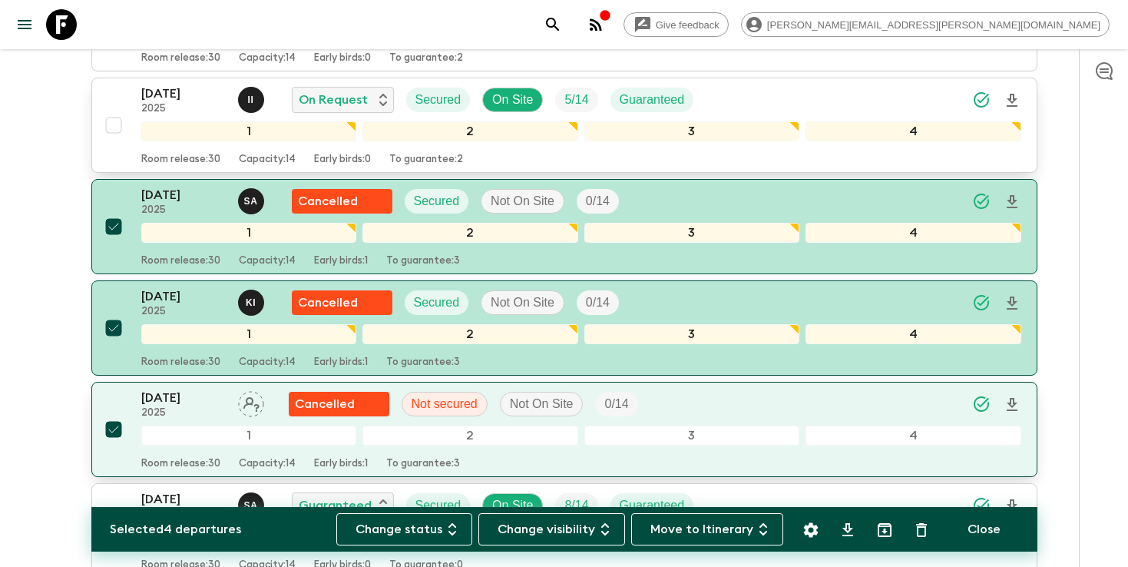
scroll to position [382, 0]
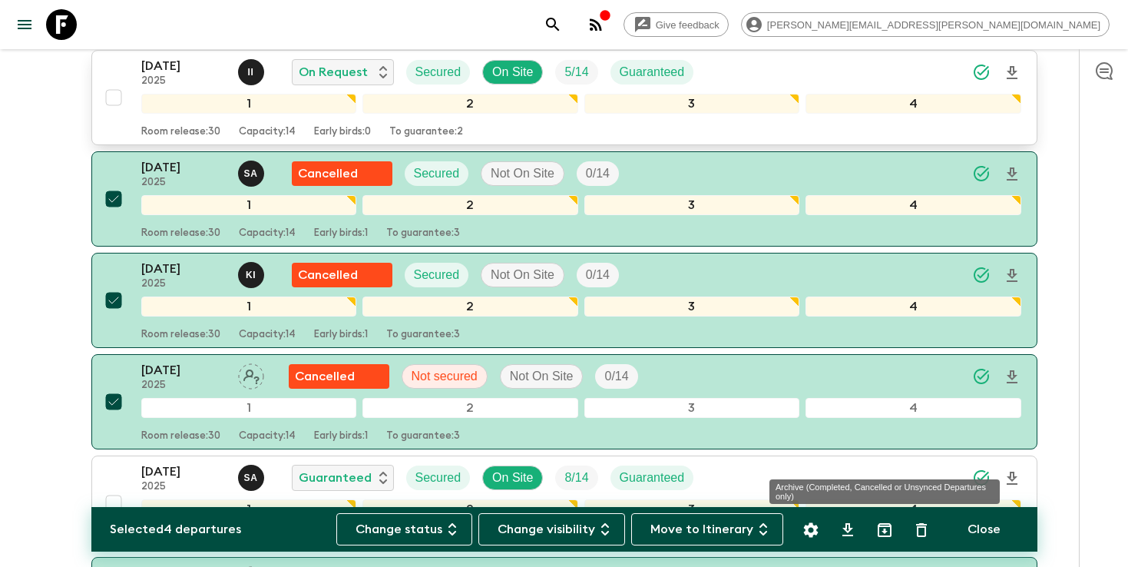
click at [883, 528] on icon "Archive (Completed, Cancelled or Unsynced Departures only)" at bounding box center [885, 530] width 14 height 14
checkbox input "false"
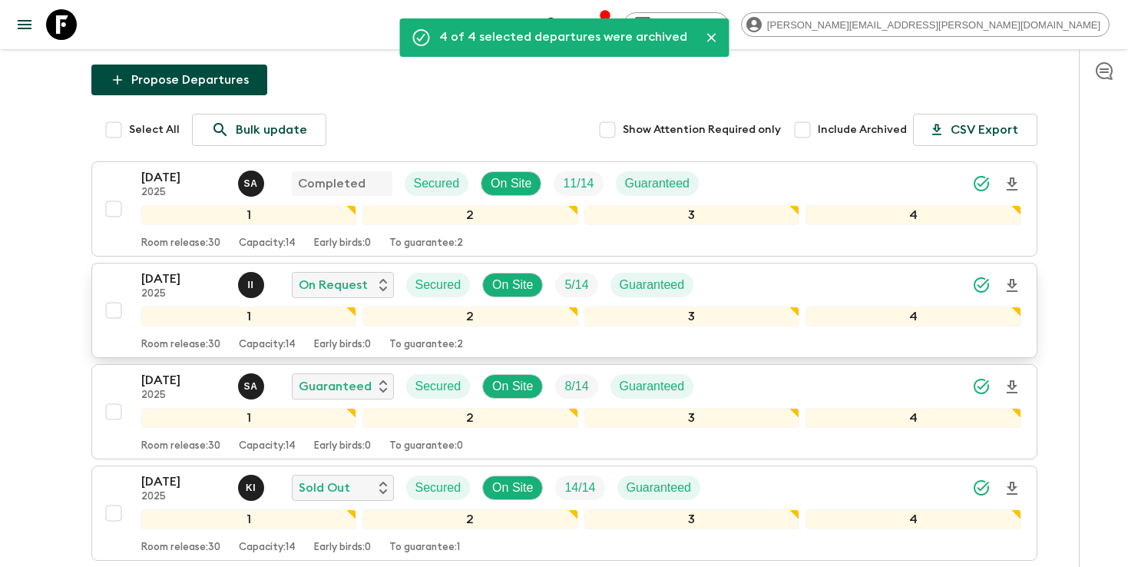
scroll to position [164, 0]
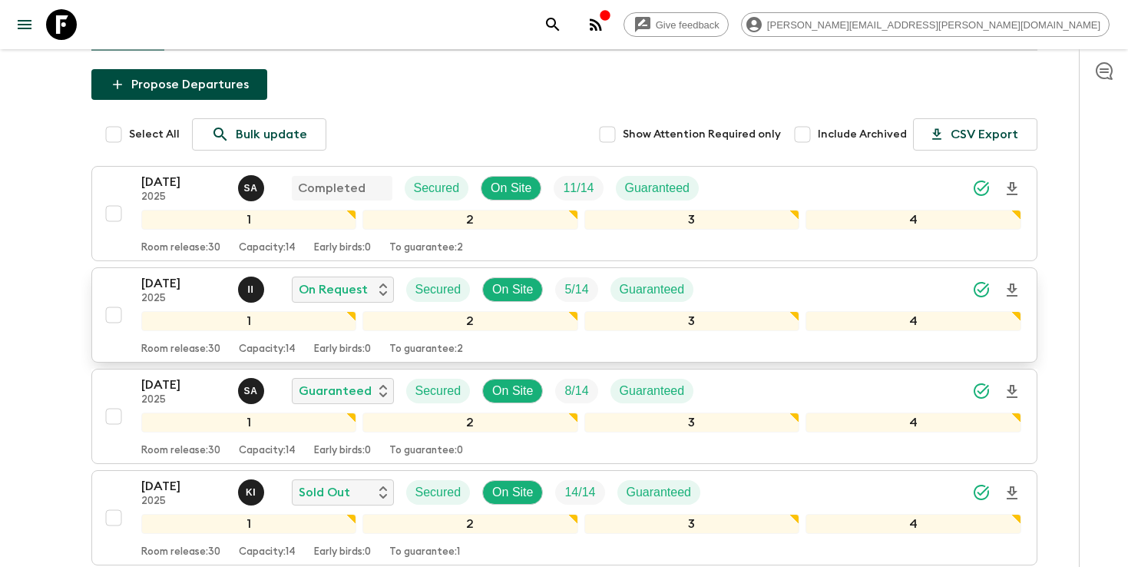
click at [562, 16] on icon "search adventures" at bounding box center [553, 24] width 18 height 18
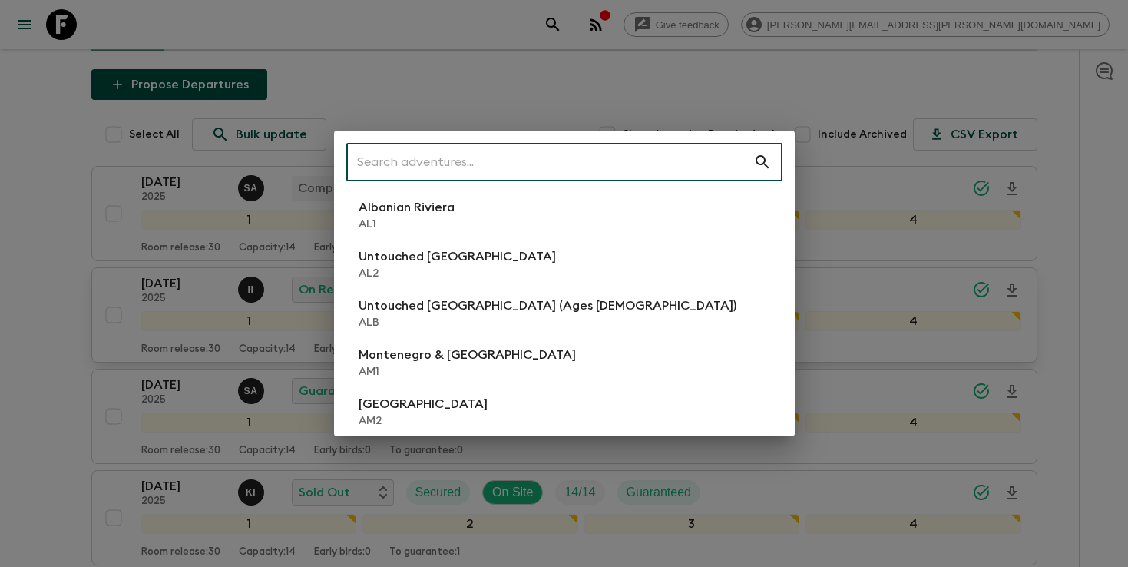
click at [589, 147] on input "text" at bounding box center [549, 162] width 407 height 43
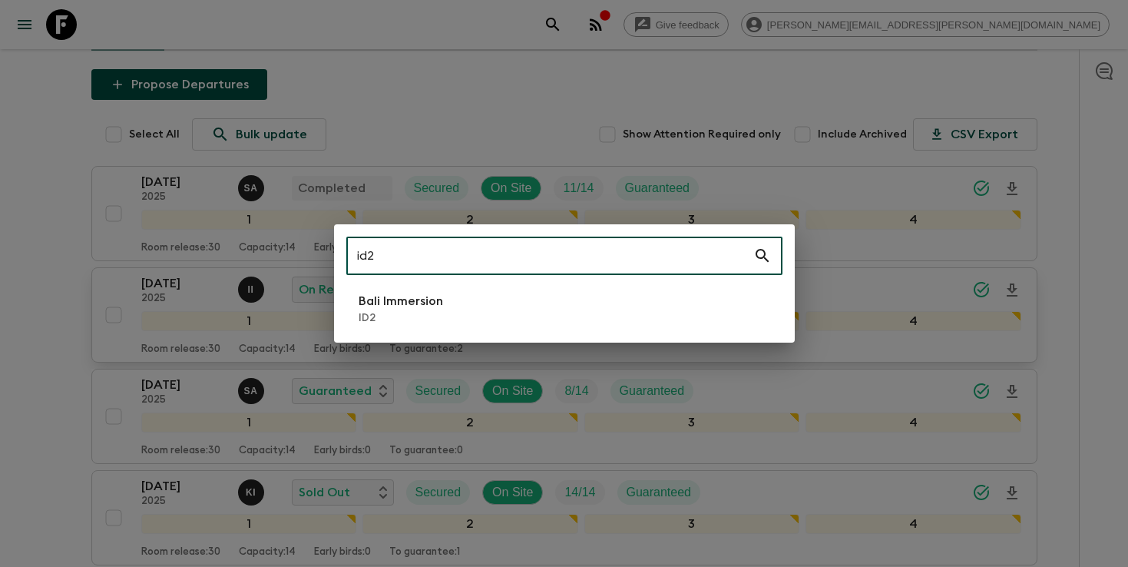
type input "id2"
click at [529, 307] on li "Bali Immersion ID2" at bounding box center [564, 308] width 436 height 43
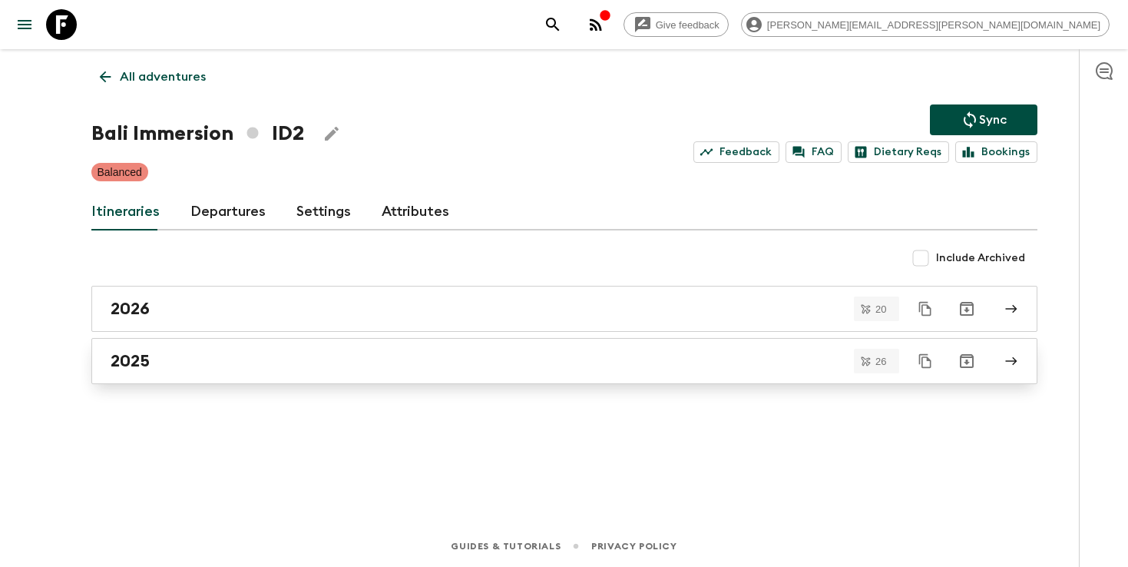
click at [511, 344] on link "2025" at bounding box center [564, 361] width 946 height 46
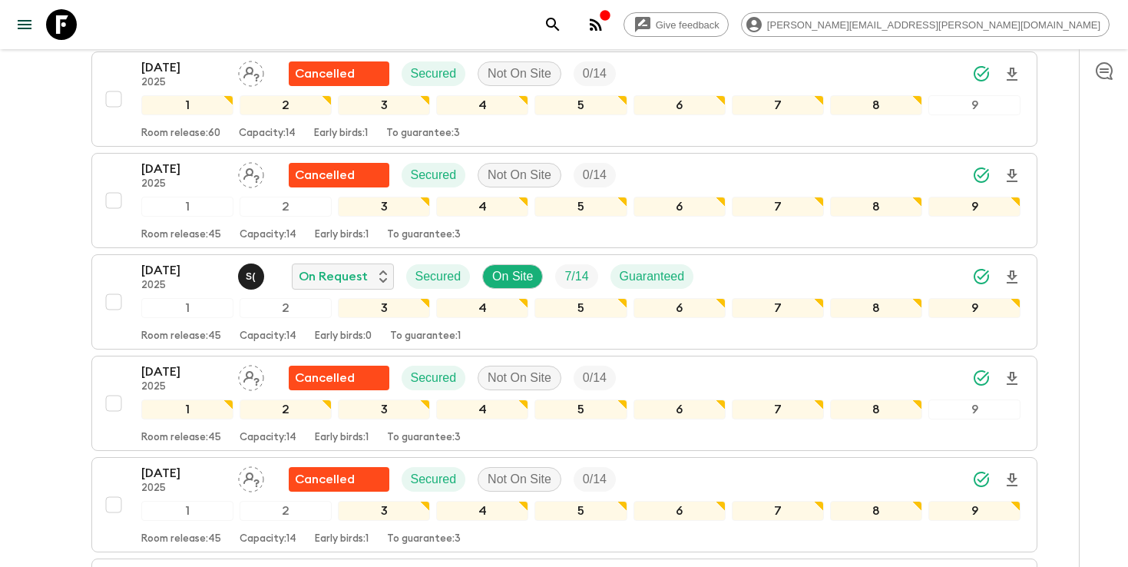
scroll to position [991, 0]
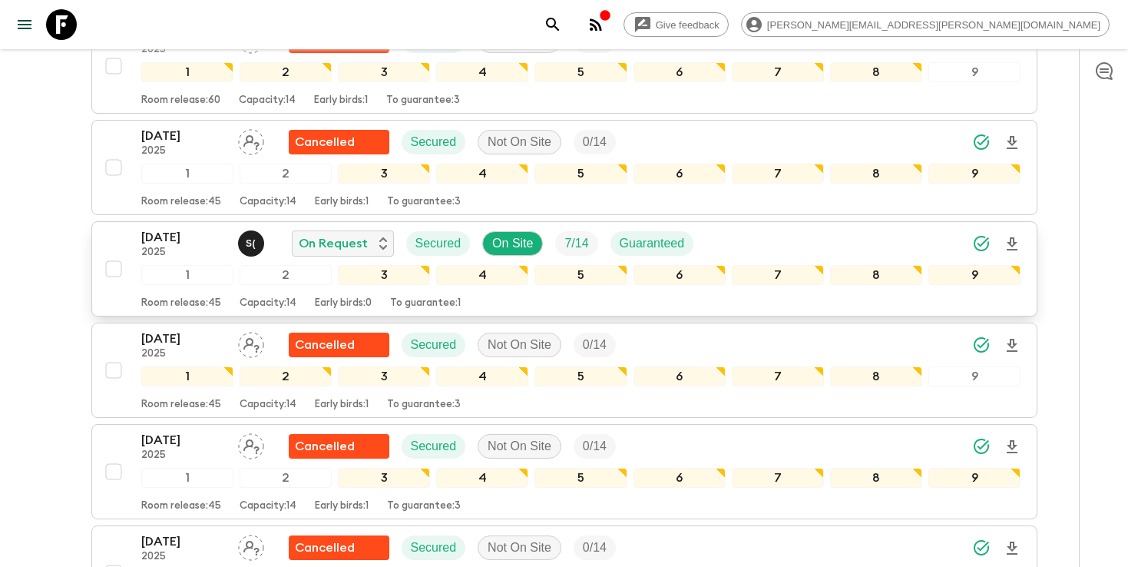
click at [1011, 245] on icon "Download Onboarding" at bounding box center [1012, 243] width 11 height 13
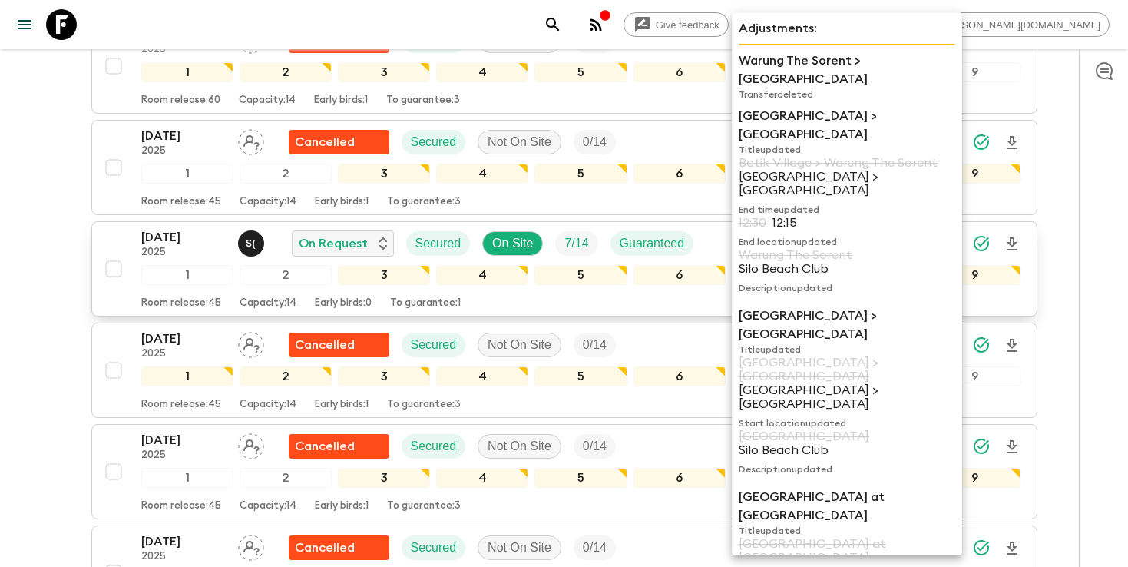
drag, startPoint x: 766, startPoint y: 18, endPoint x: 714, endPoint y: 28, distance: 52.4
click at [766, 19] on p "Adjustments:" at bounding box center [847, 28] width 217 height 18
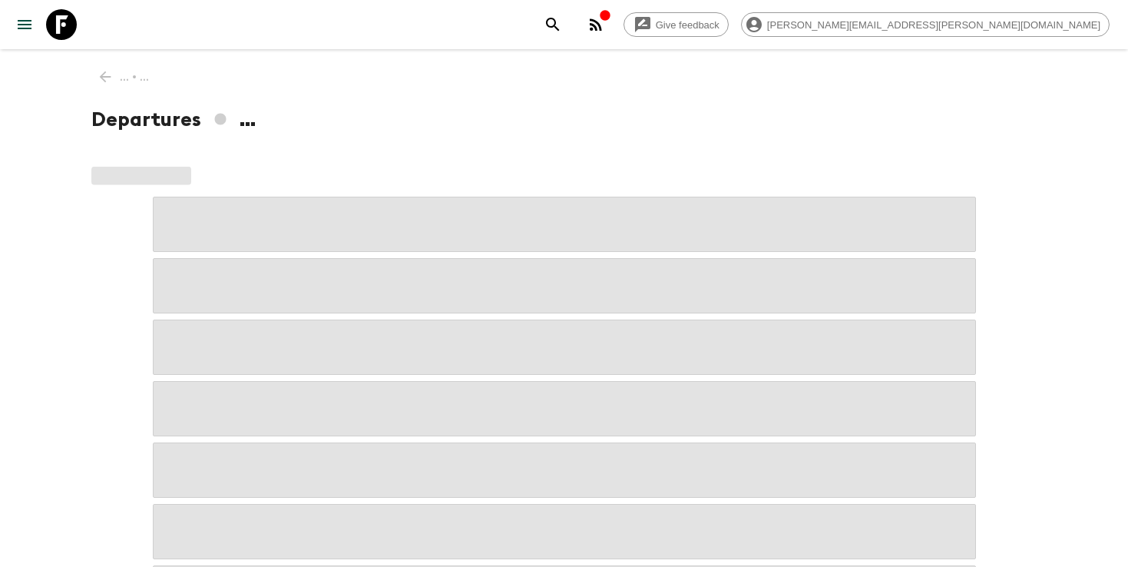
click at [562, 28] on icon "search adventures" at bounding box center [553, 24] width 18 height 18
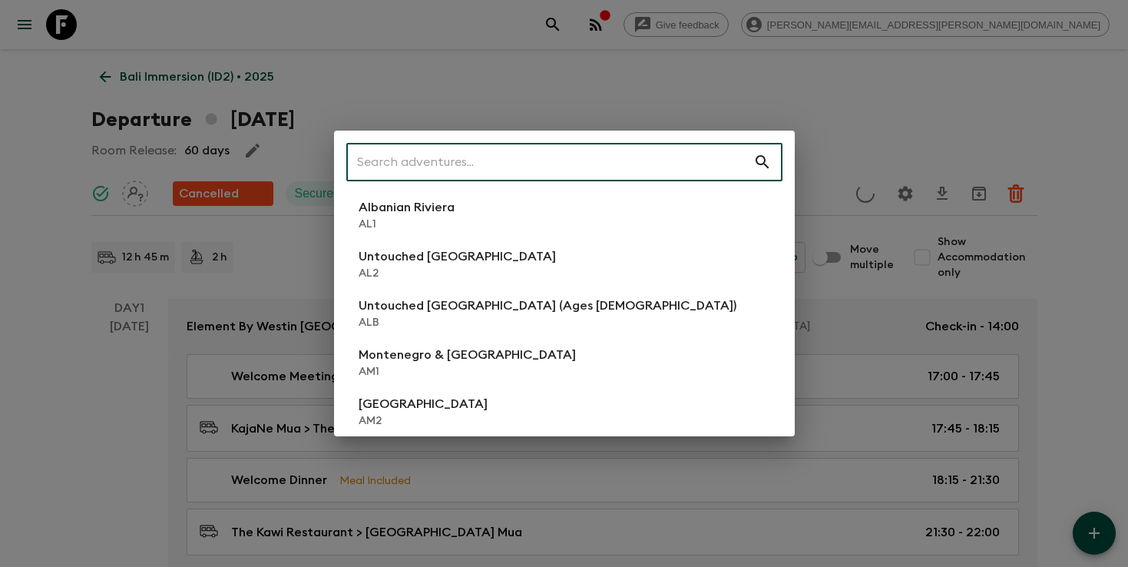
click at [544, 164] on input "text" at bounding box center [549, 162] width 407 height 43
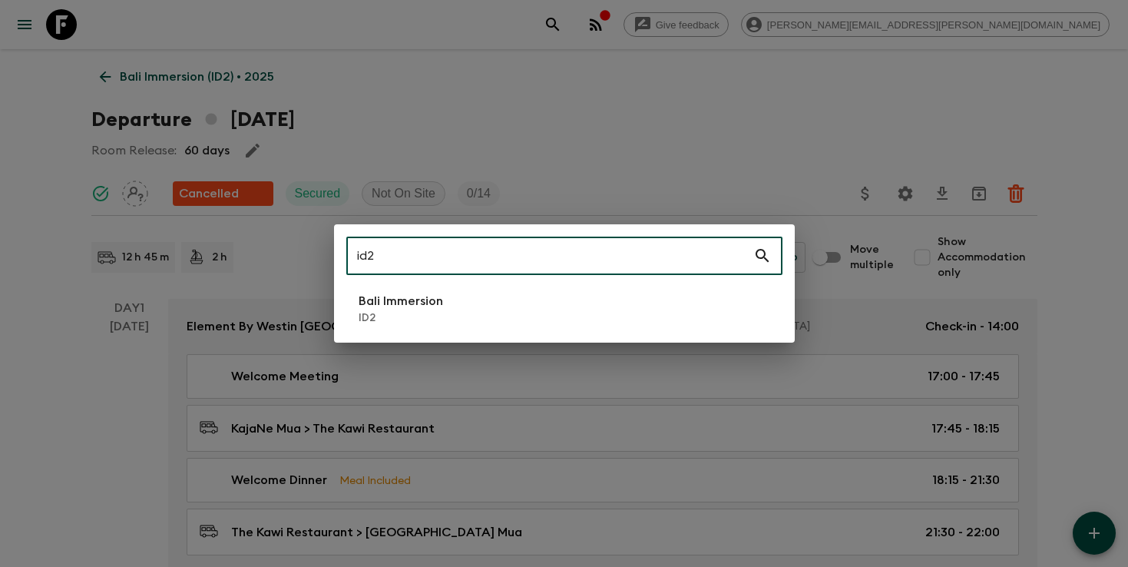
type input "id2"
click at [435, 313] on p "ID2" at bounding box center [401, 317] width 84 height 15
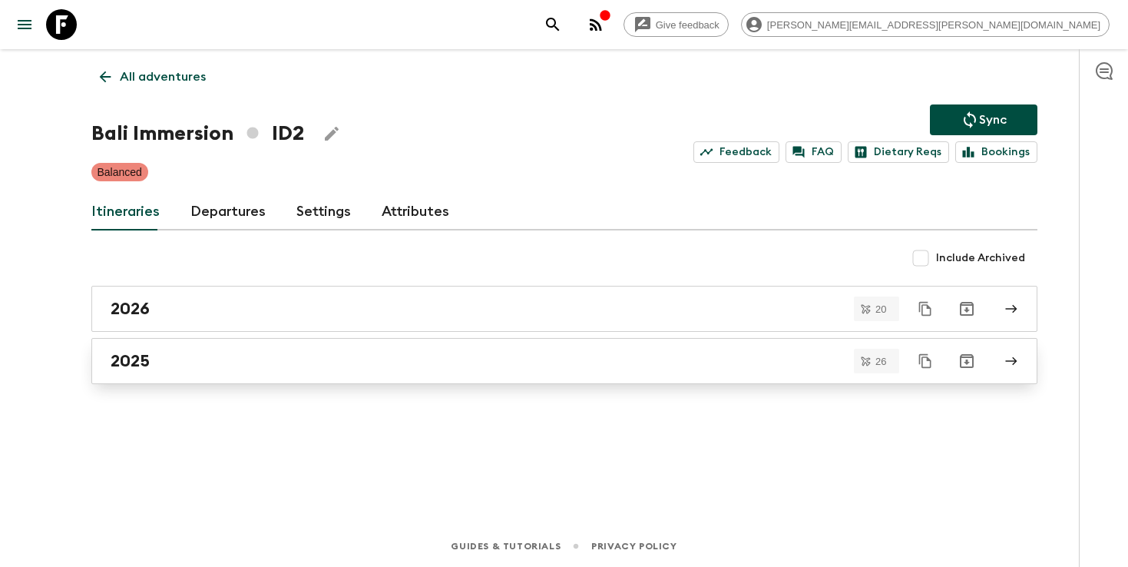
click at [134, 362] on h2 "2025" at bounding box center [130, 361] width 39 height 20
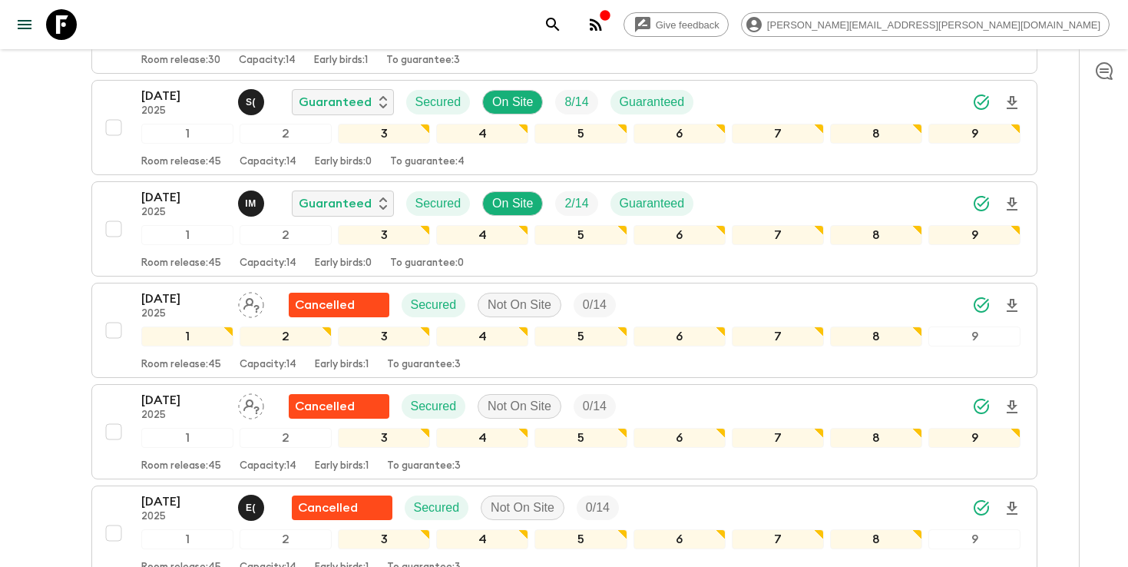
scroll to position [1751, 0]
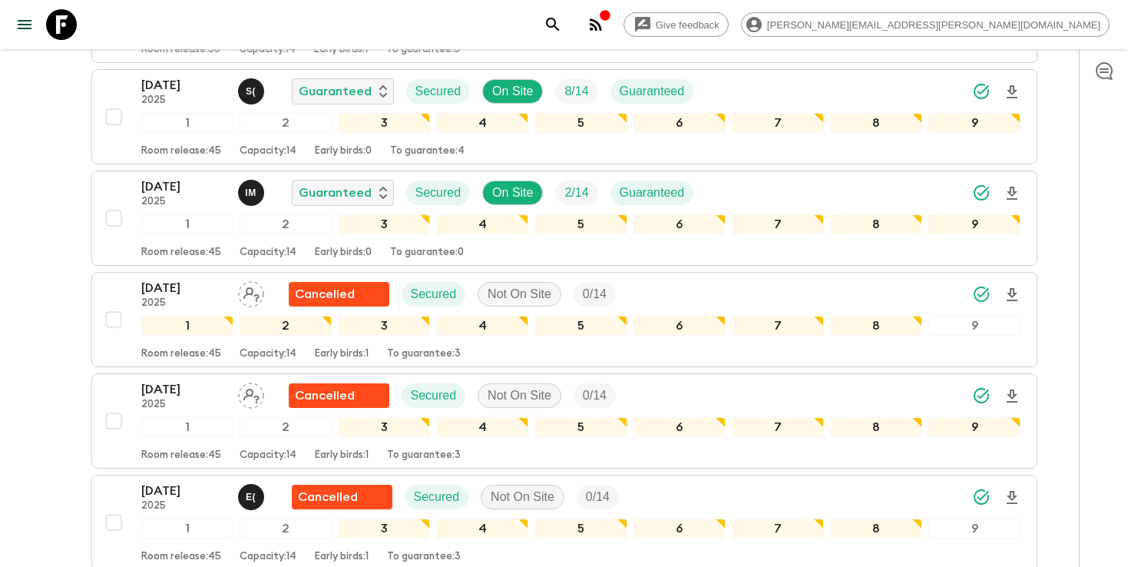
click at [559, 26] on icon "search adventures" at bounding box center [552, 24] width 13 height 13
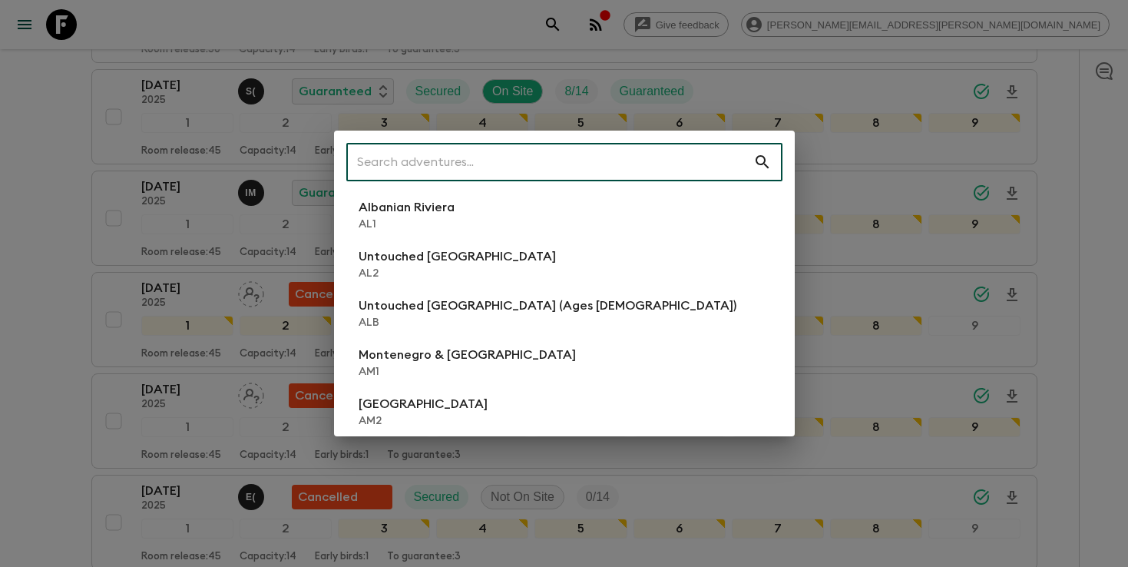
click at [548, 167] on input "text" at bounding box center [549, 162] width 407 height 43
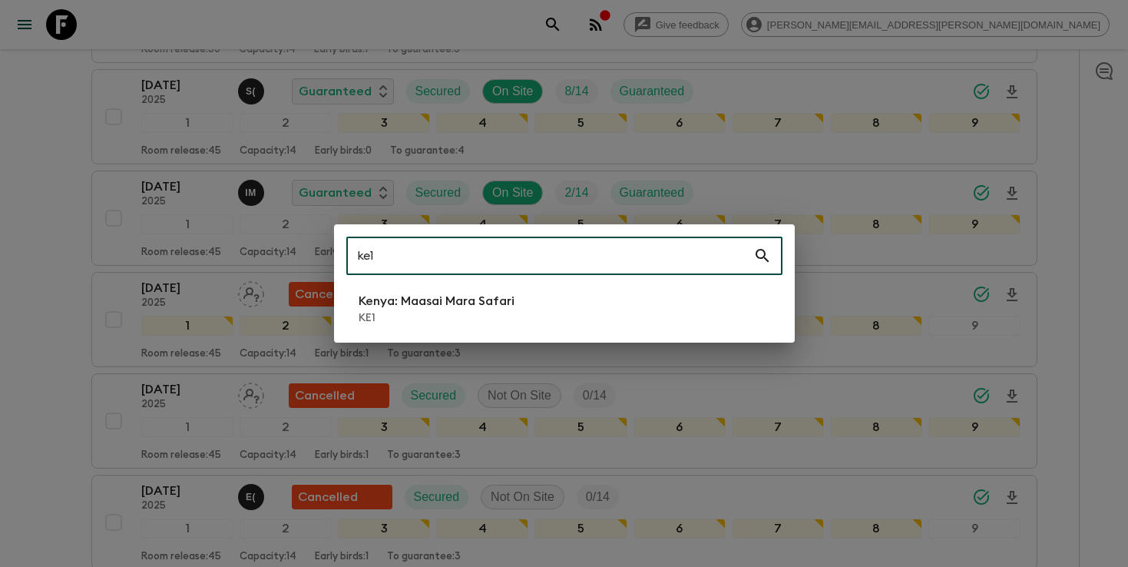
type input "ke1"
click at [429, 300] on p "Kenya: Maasai Mara Safari" at bounding box center [437, 301] width 156 height 18
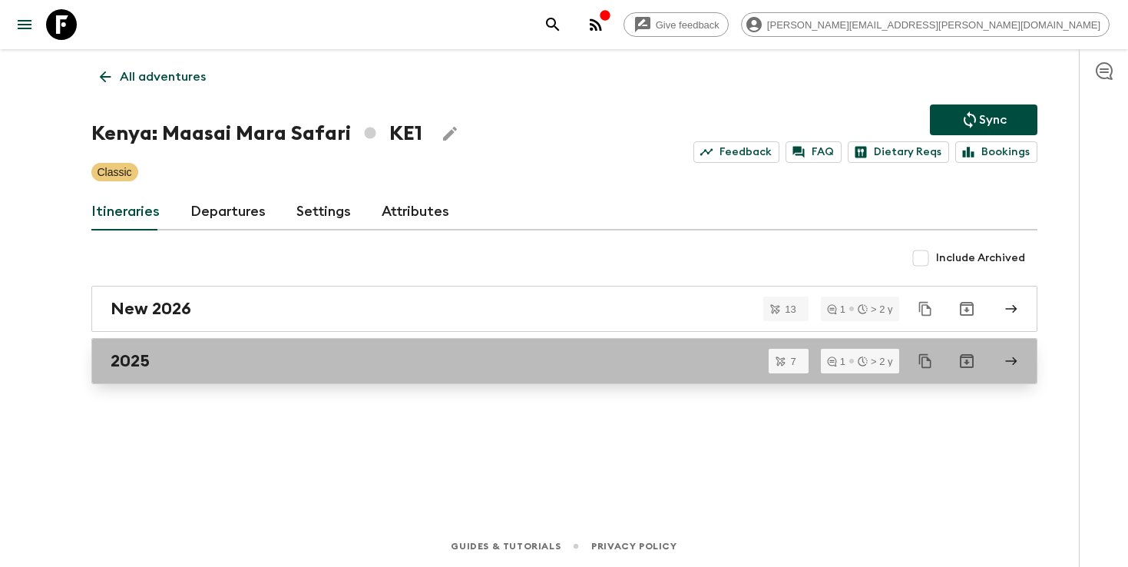
click at [619, 366] on div "2025" at bounding box center [550, 361] width 879 height 20
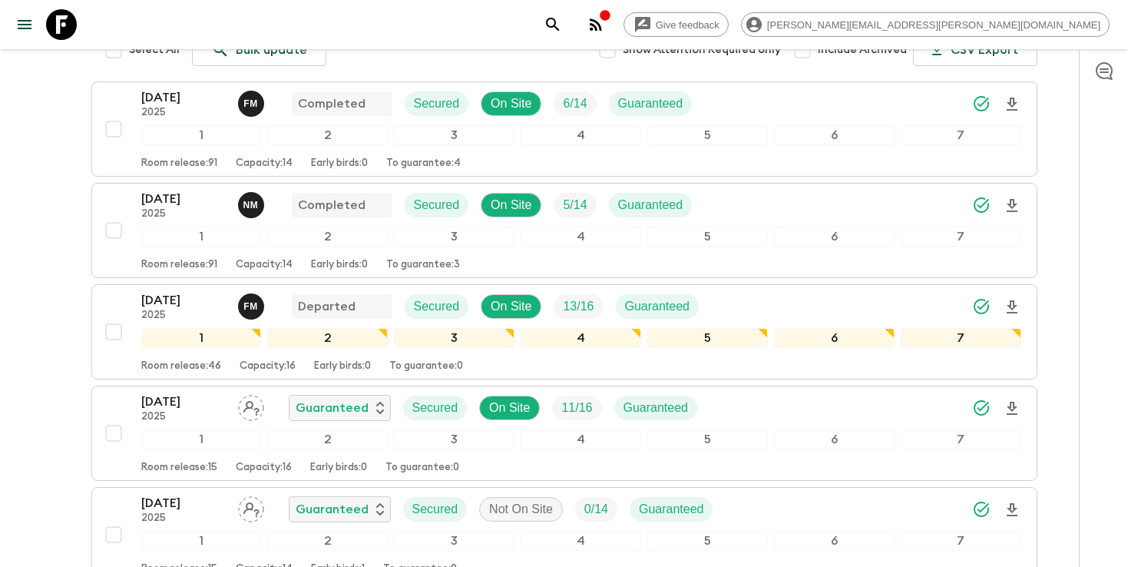
scroll to position [402, 0]
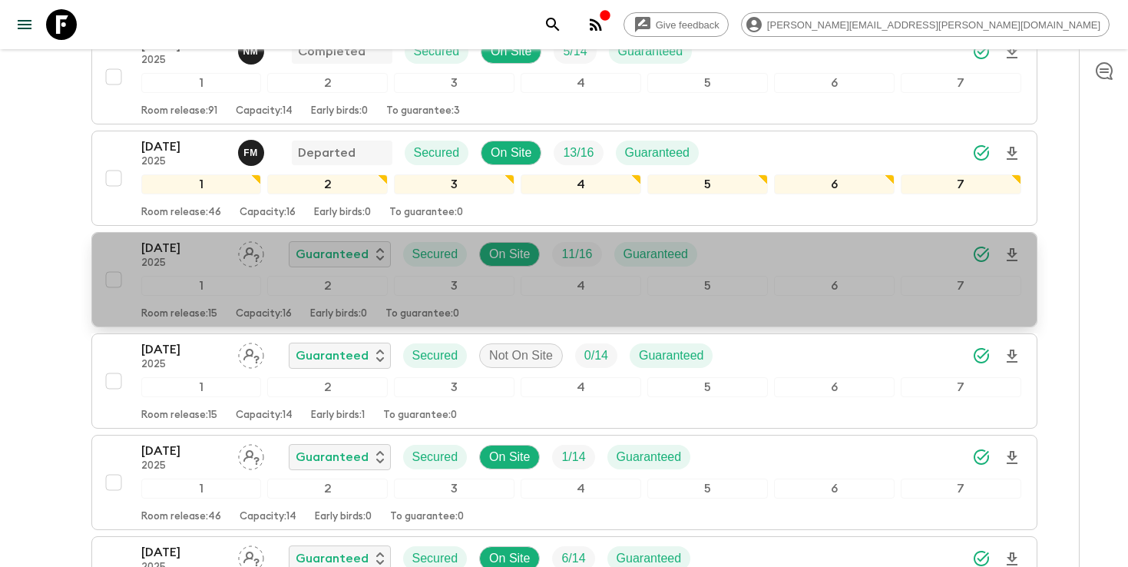
click at [815, 239] on div "[DATE] 2025 Guaranteed Secured On Site 11 / 16 Guaranteed" at bounding box center [581, 254] width 880 height 31
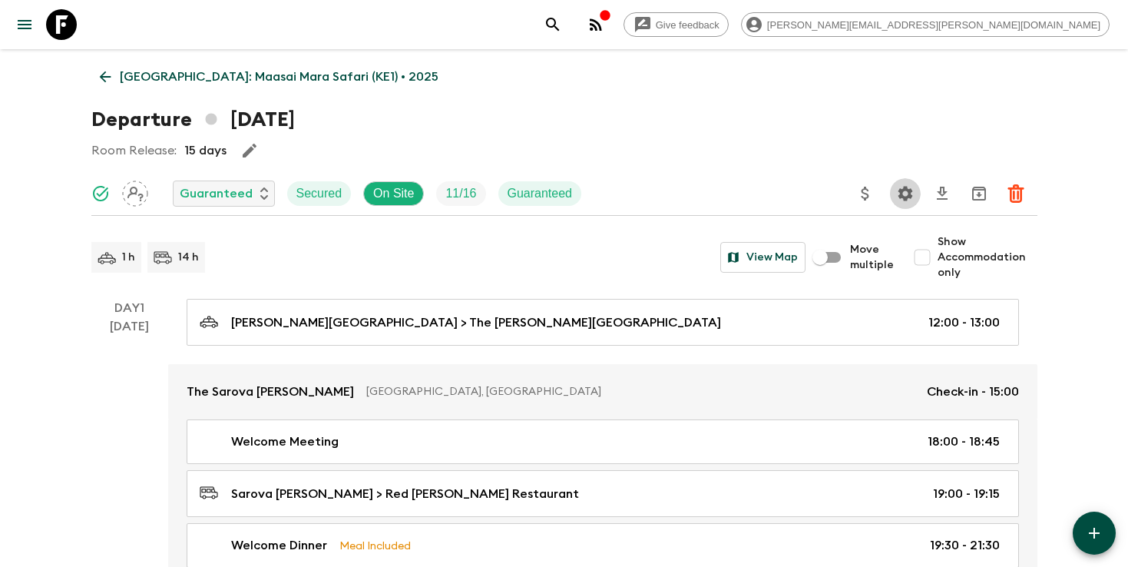
click at [898, 195] on icon "Settings" at bounding box center [905, 193] width 18 height 18
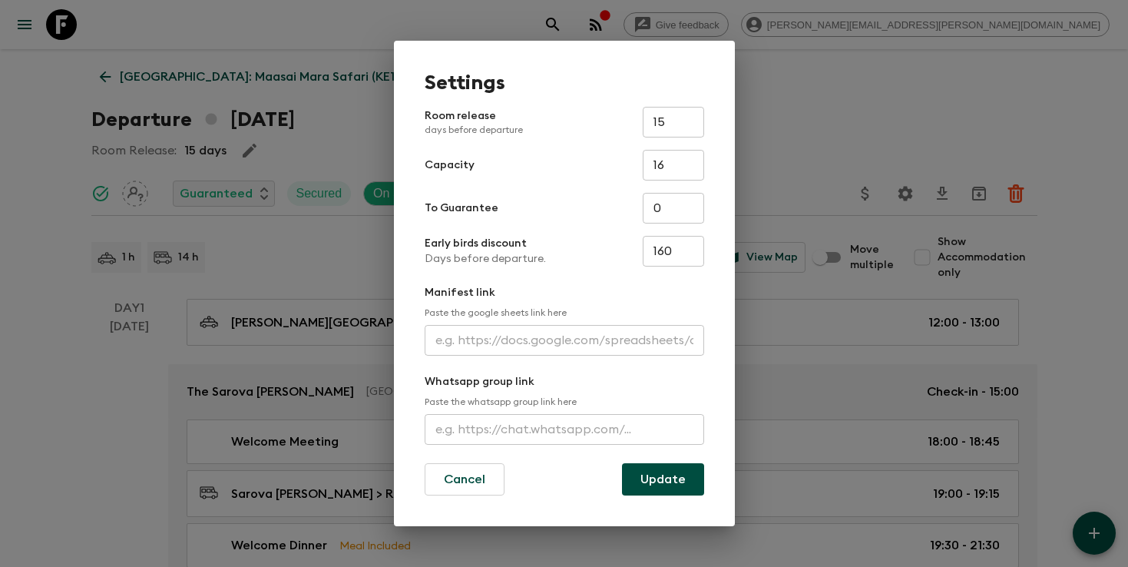
click at [531, 338] on input "text" at bounding box center [565, 340] width 280 height 31
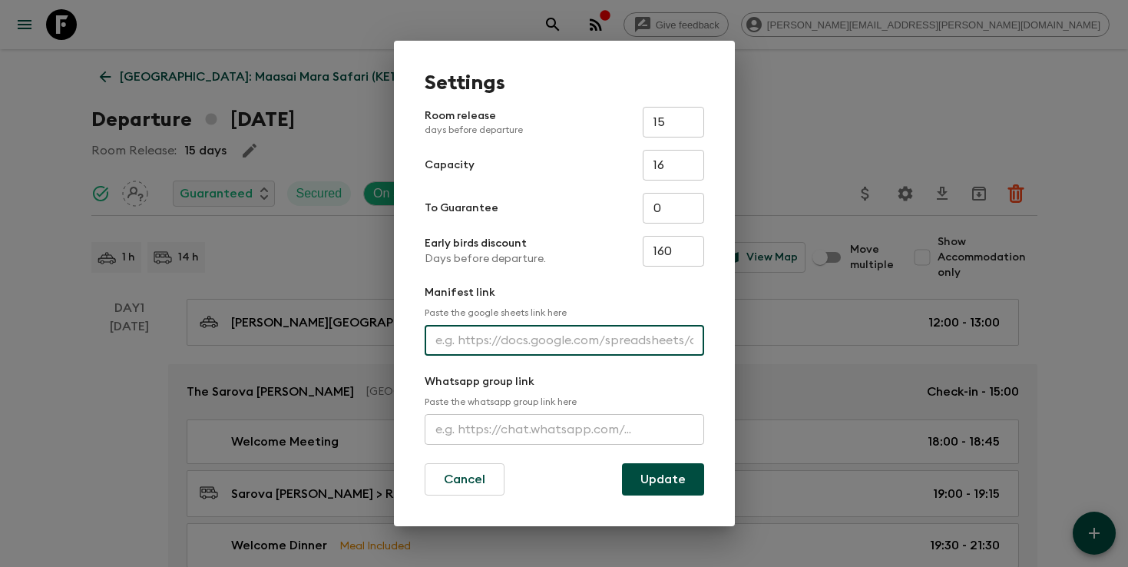
paste input "[URL][DOMAIN_NAME]"
type input "[URL][DOMAIN_NAME]"
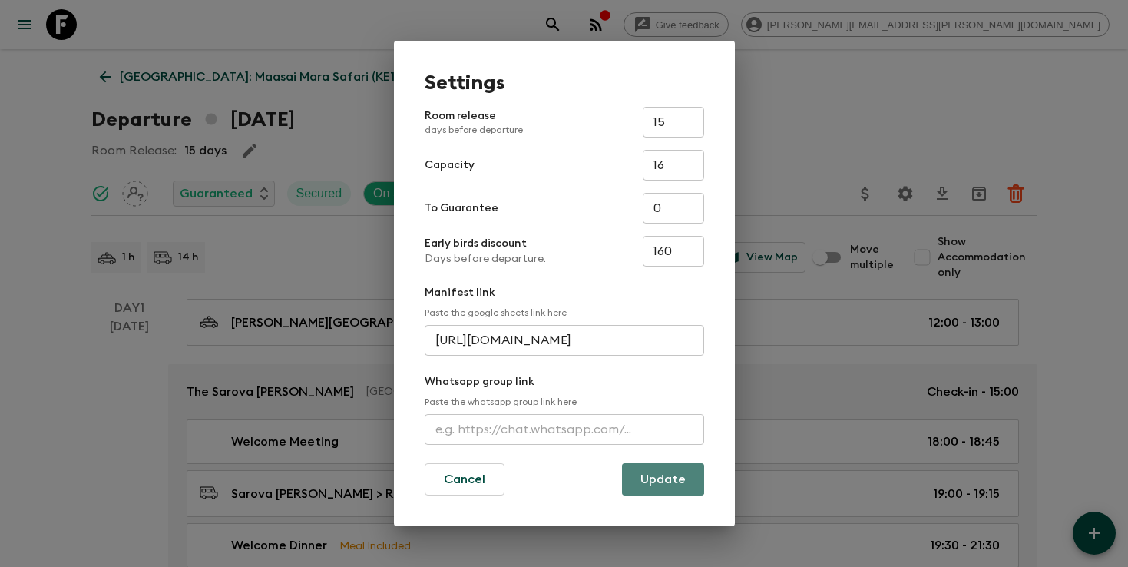
click at [651, 474] on button "Update" at bounding box center [663, 479] width 82 height 32
